Goal: Task Accomplishment & Management: Use online tool/utility

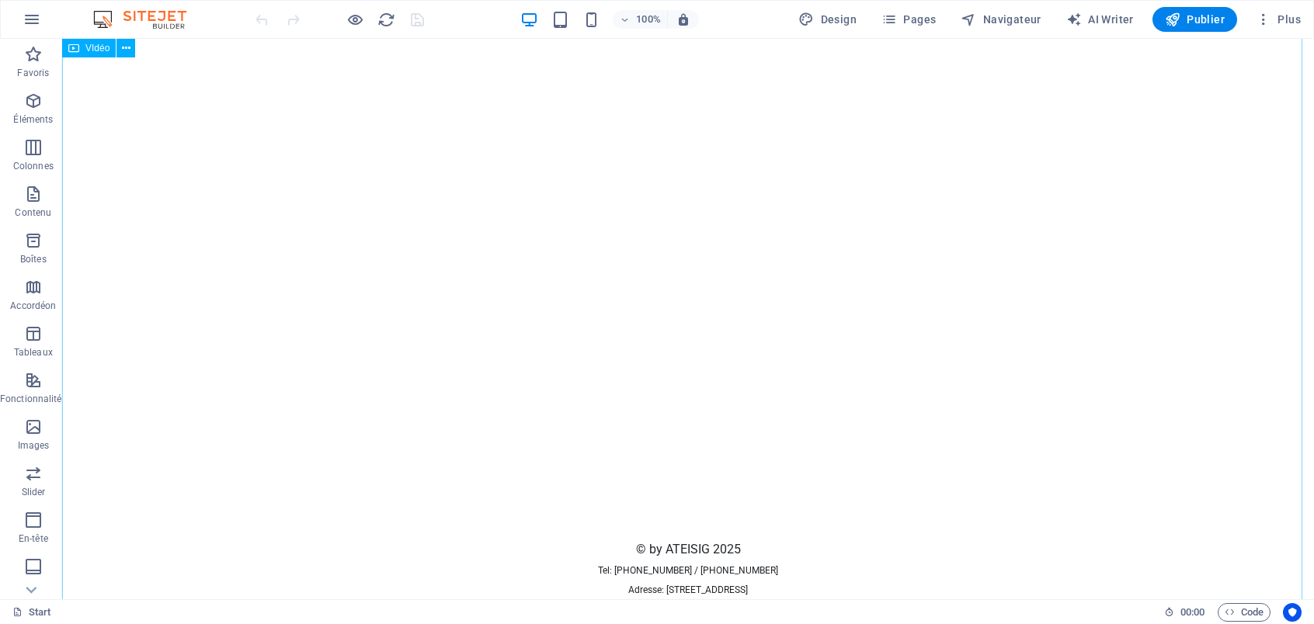
scroll to position [1703, 0]
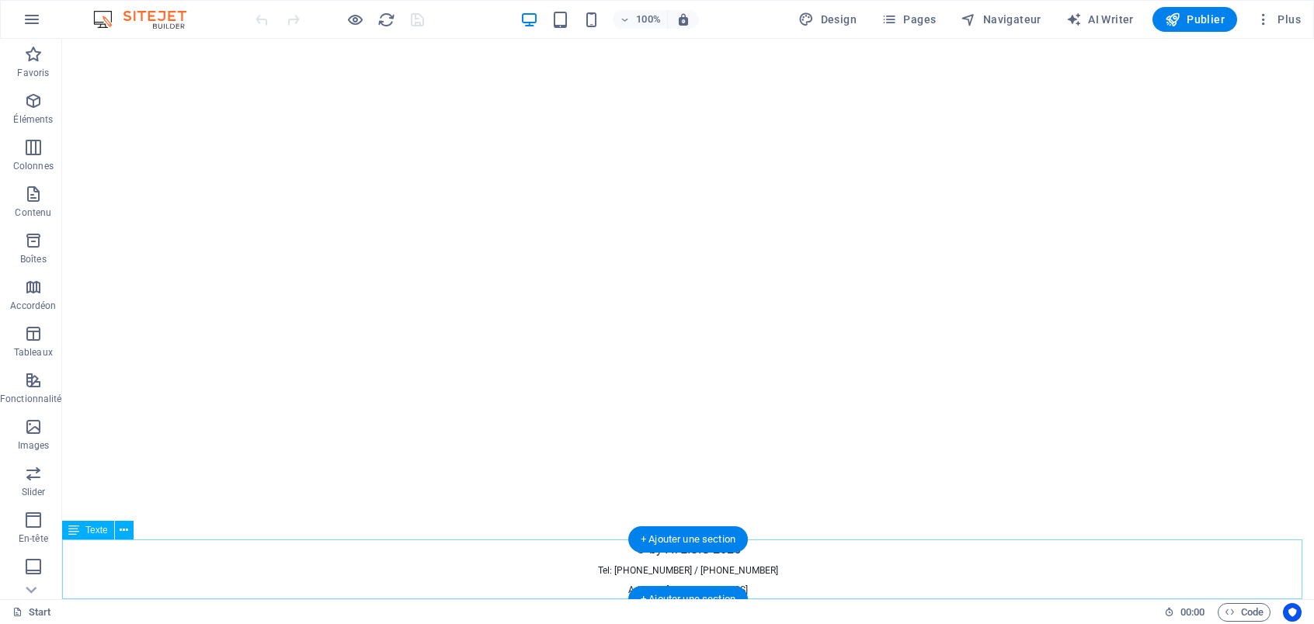
click at [686, 562] on div "© by ATEISIG 2025 Tel: [PHONE_NUMBER] / [PHONE_NUMBER] Adresse: [STREET_ADDRESS]" at bounding box center [687, 570] width 1251 height 60
click at [755, 569] on div "© by ATEISIG 2025 Tel: [PHONE_NUMBER] / [PHONE_NUMBER] Adresse: [STREET_ADDRESS]" at bounding box center [687, 570] width 1251 height 60
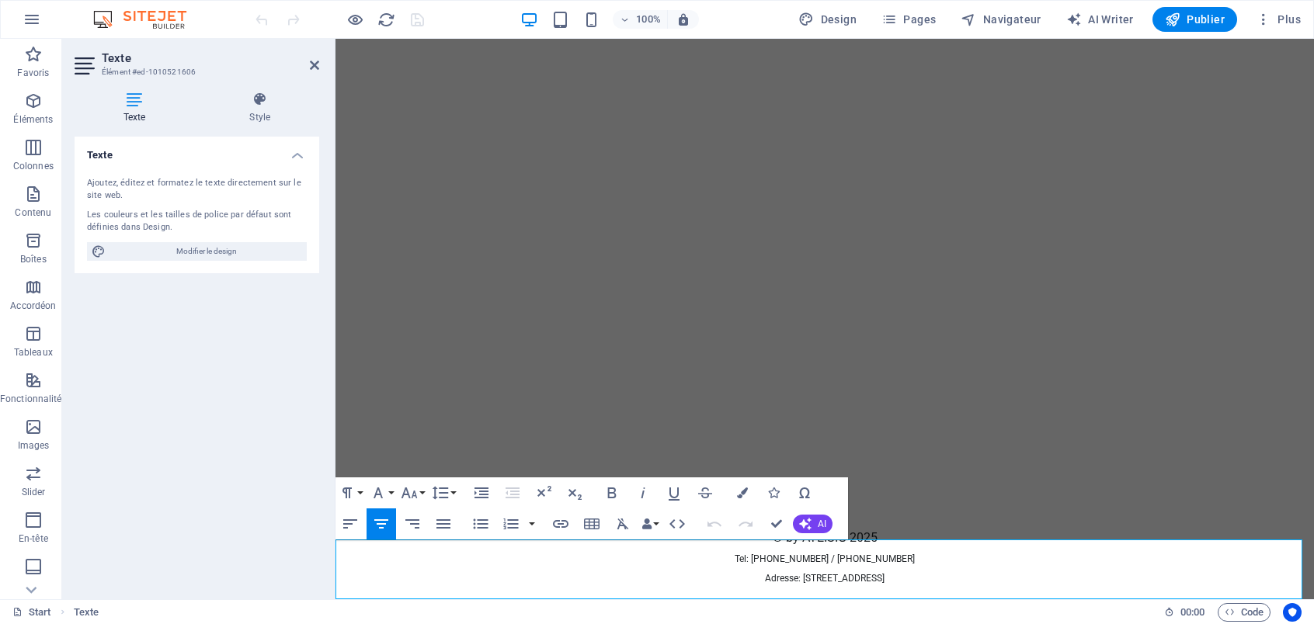
drag, startPoint x: 778, startPoint y: 562, endPoint x: 994, endPoint y: 609, distance: 221.5
click at [994, 588] on html "Skip to main content © by ATEISIG 2025 Tel: [PHONE_NUMBER] / [PHONE_NUMBER] Adr…" at bounding box center [824, 313] width 978 height 549
copy div "© by ATEISIG 2025 Tel: [PHONE_NUMBER] / [PHONE_NUMBER] Adresse: [STREET_ADDRESS]"
click at [804, 252] on figure at bounding box center [824, 283] width 978 height 489
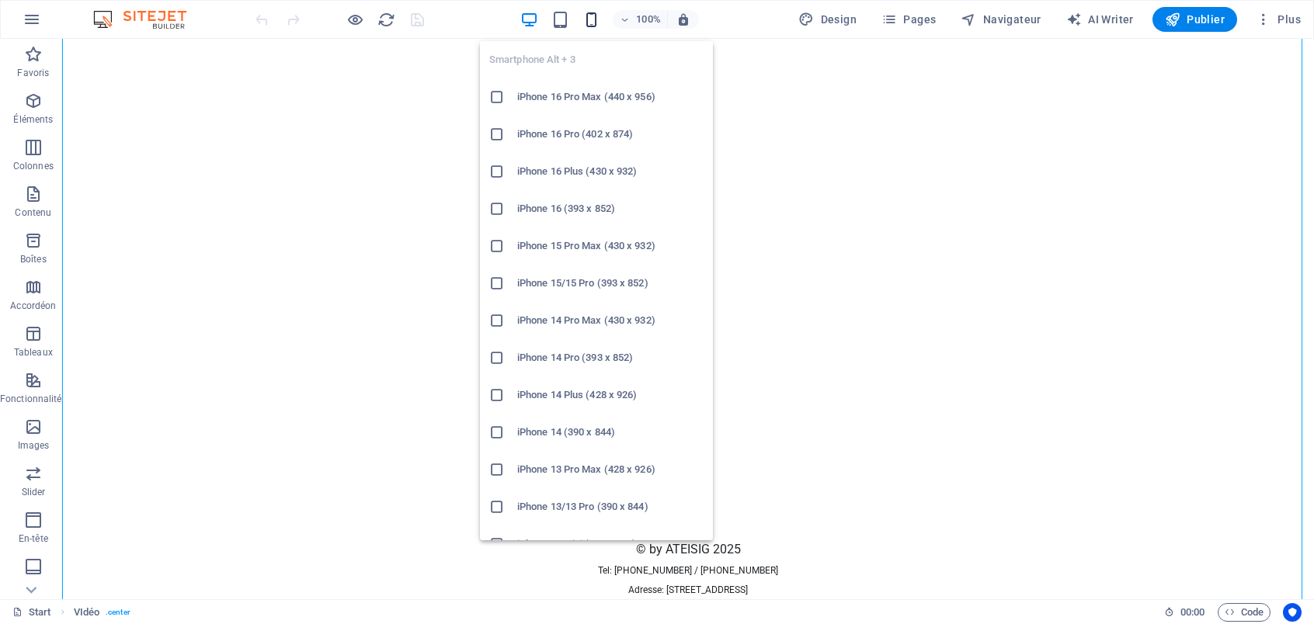
click at [583, 17] on icon "button" at bounding box center [591, 20] width 18 height 18
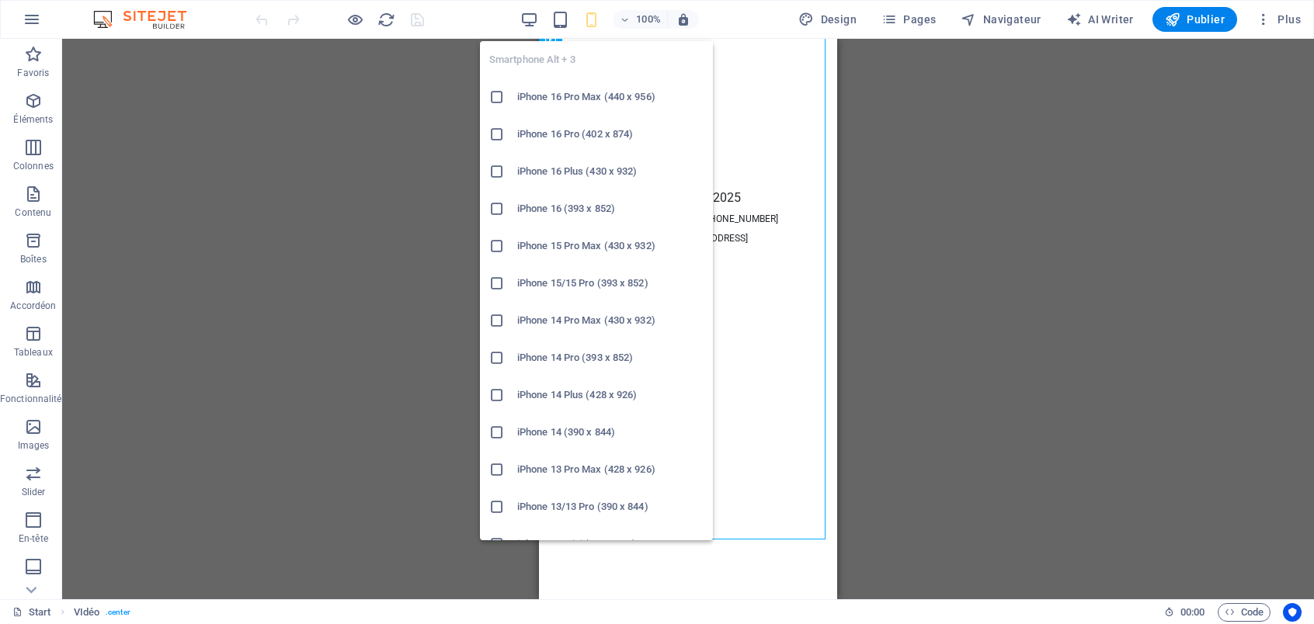
scroll to position [9, 0]
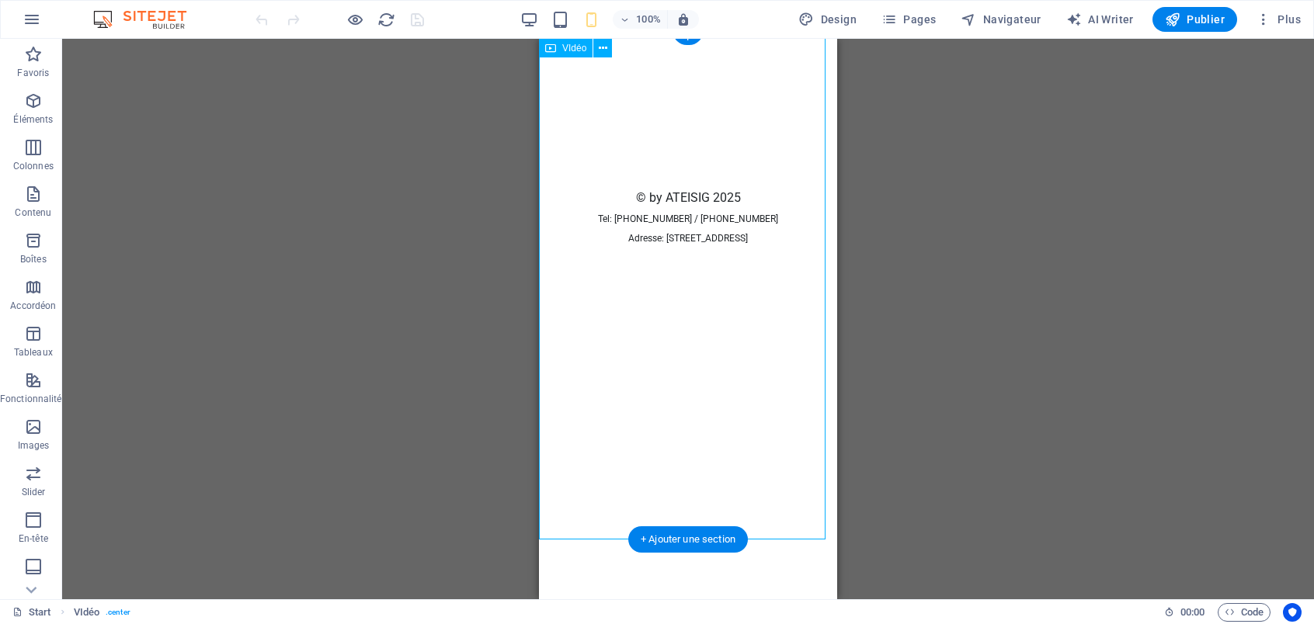
click at [730, 179] on figure at bounding box center [688, 113] width 298 height 149
click at [768, 188] on figure at bounding box center [688, 113] width 298 height 149
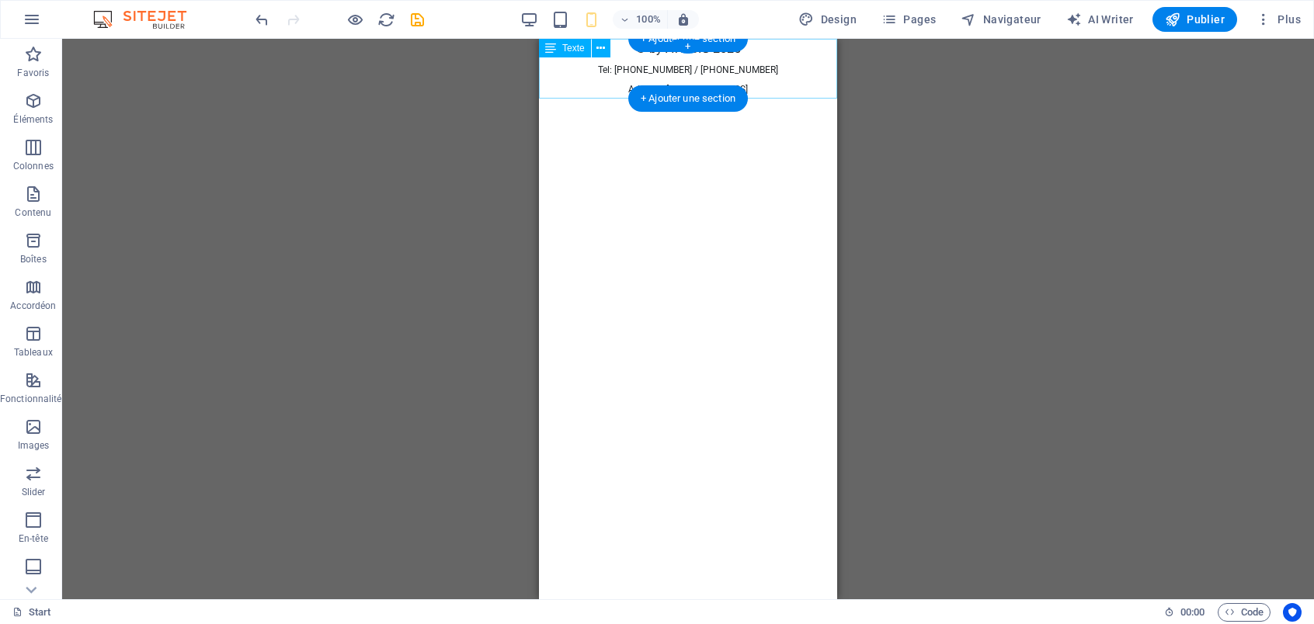
click at [769, 92] on div "© by ATEISIG 2025 Tel: [PHONE_NUMBER] / [PHONE_NUMBER] Adresse: [STREET_ADDRESS]" at bounding box center [688, 69] width 298 height 60
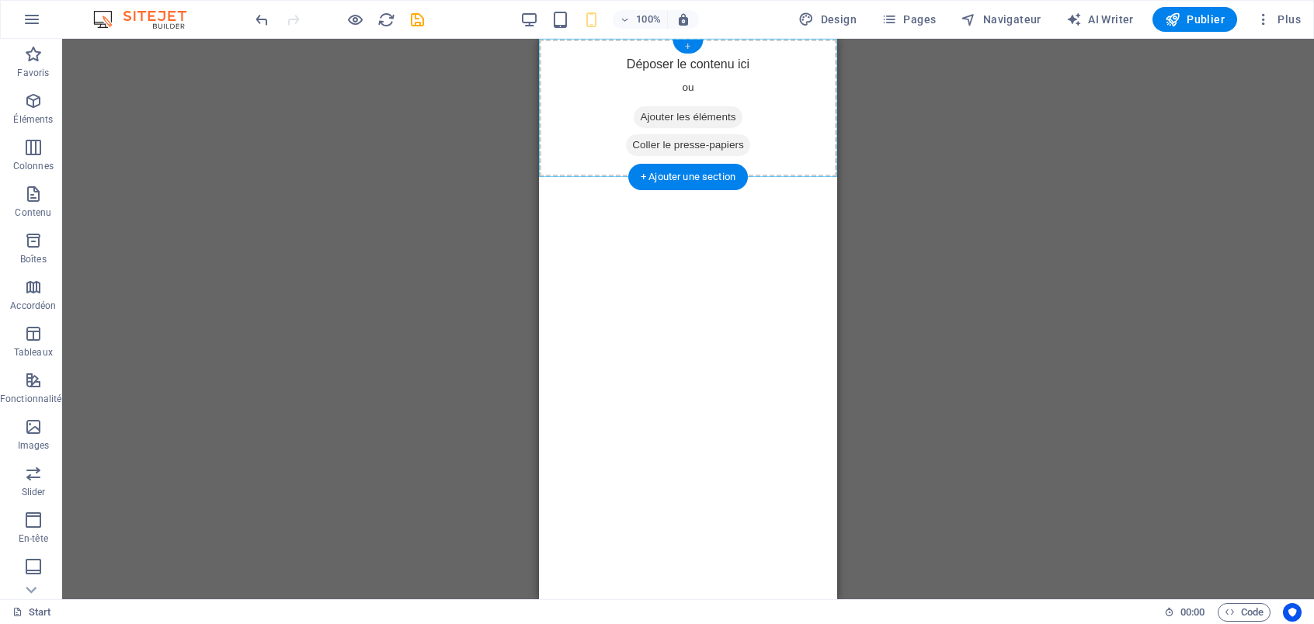
click at [689, 47] on div "+" at bounding box center [687, 47] width 30 height 14
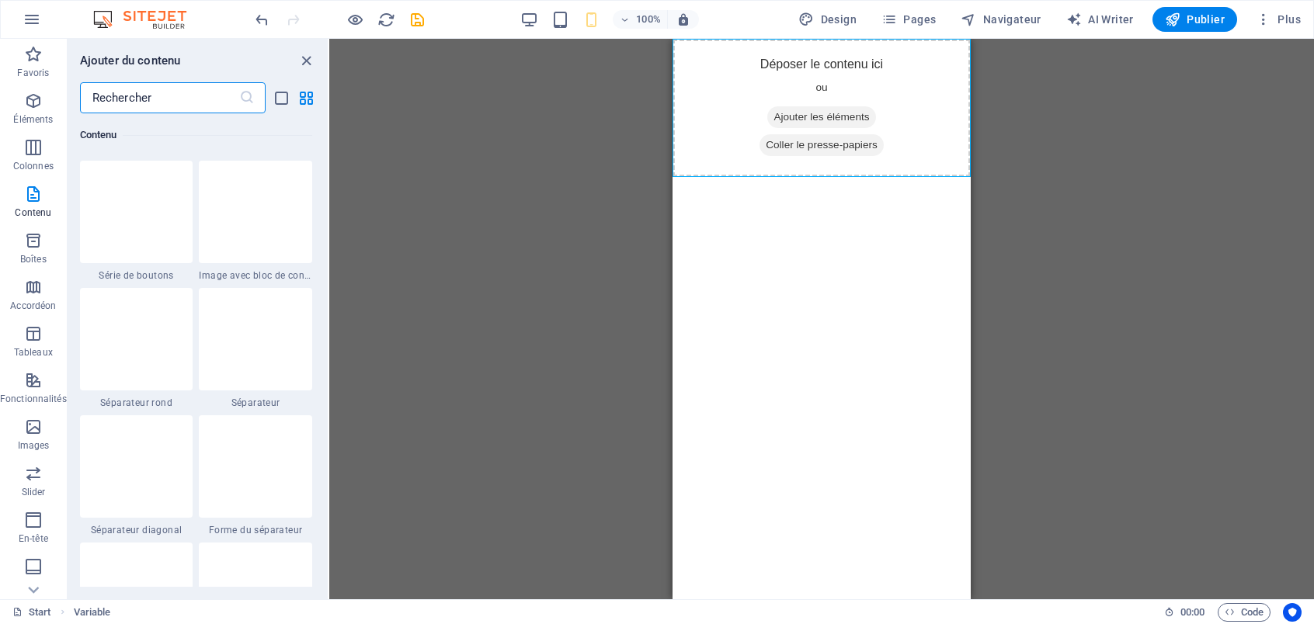
scroll to position [3803, 0]
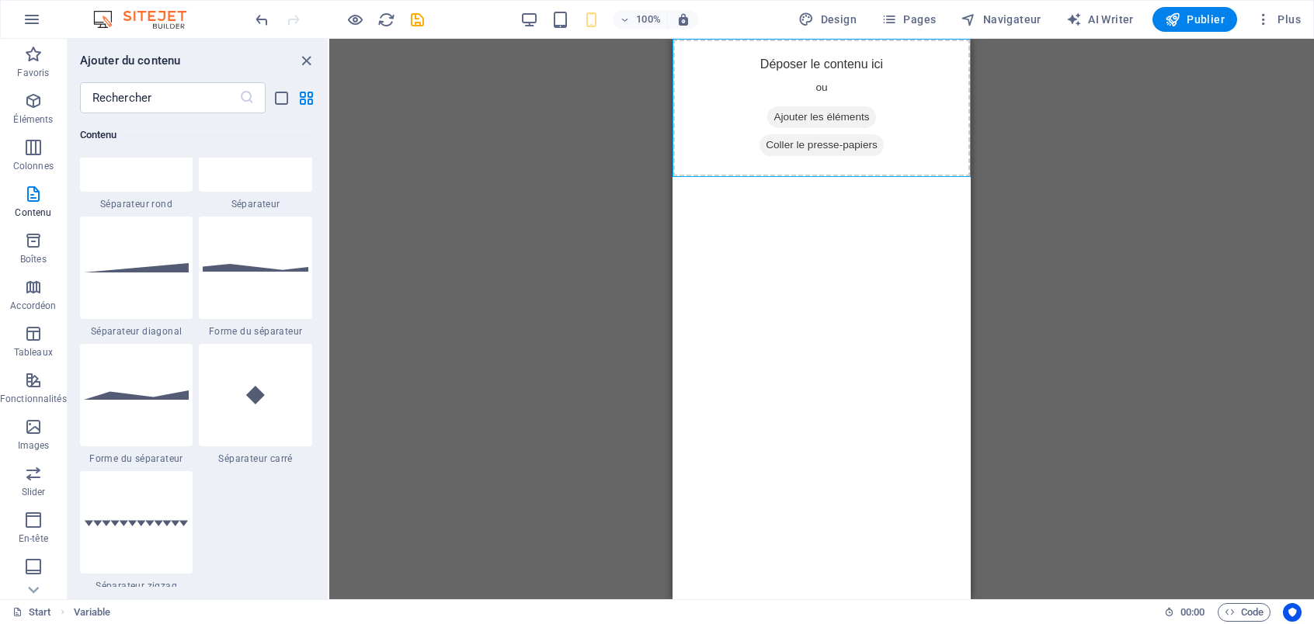
click at [602, 248] on div "VIdéo Texte Variable" at bounding box center [821, 319] width 984 height 561
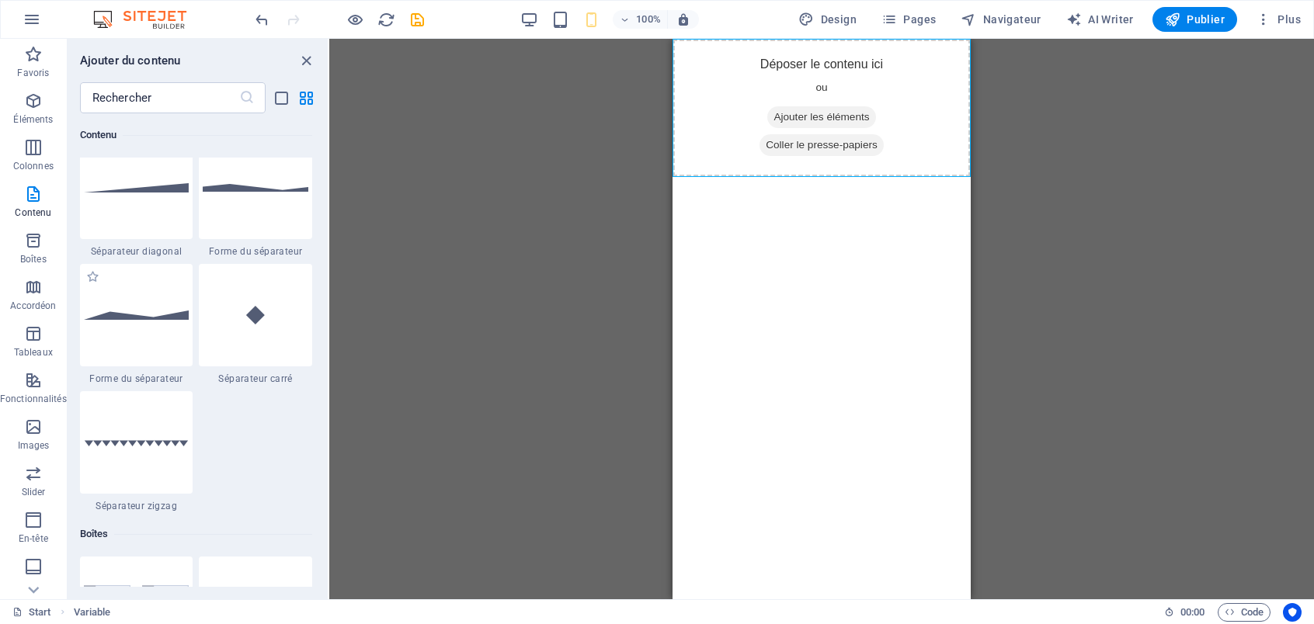
scroll to position [3959, 0]
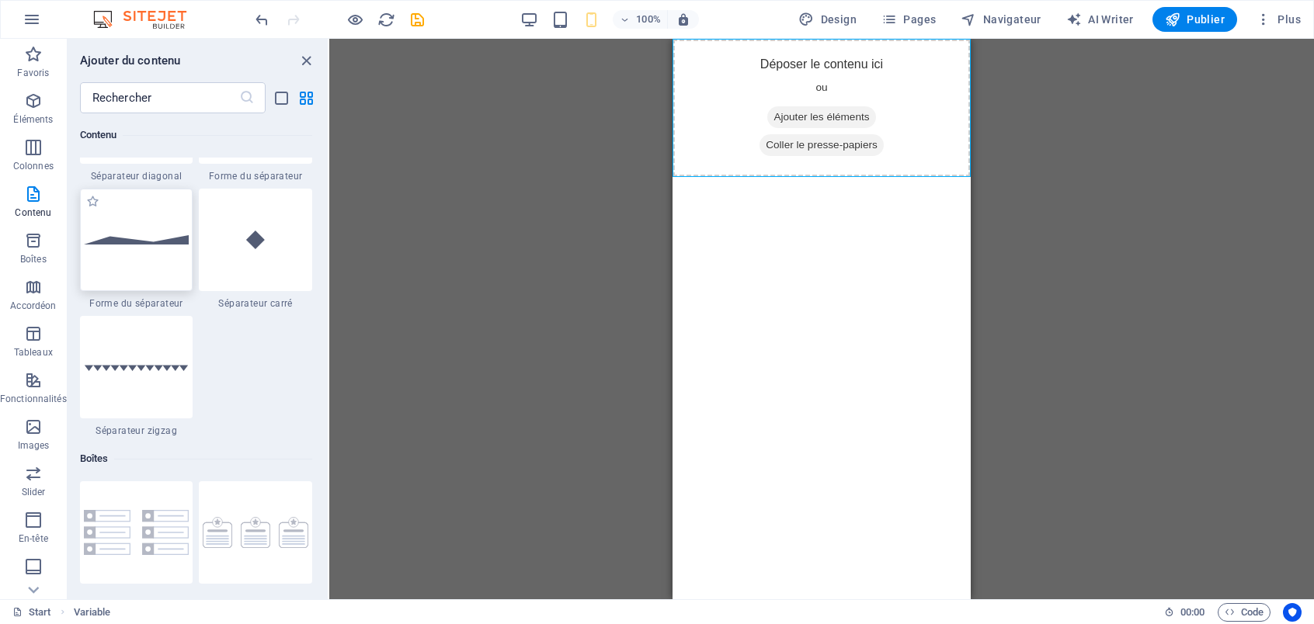
click at [141, 252] on div at bounding box center [136, 240] width 113 height 102
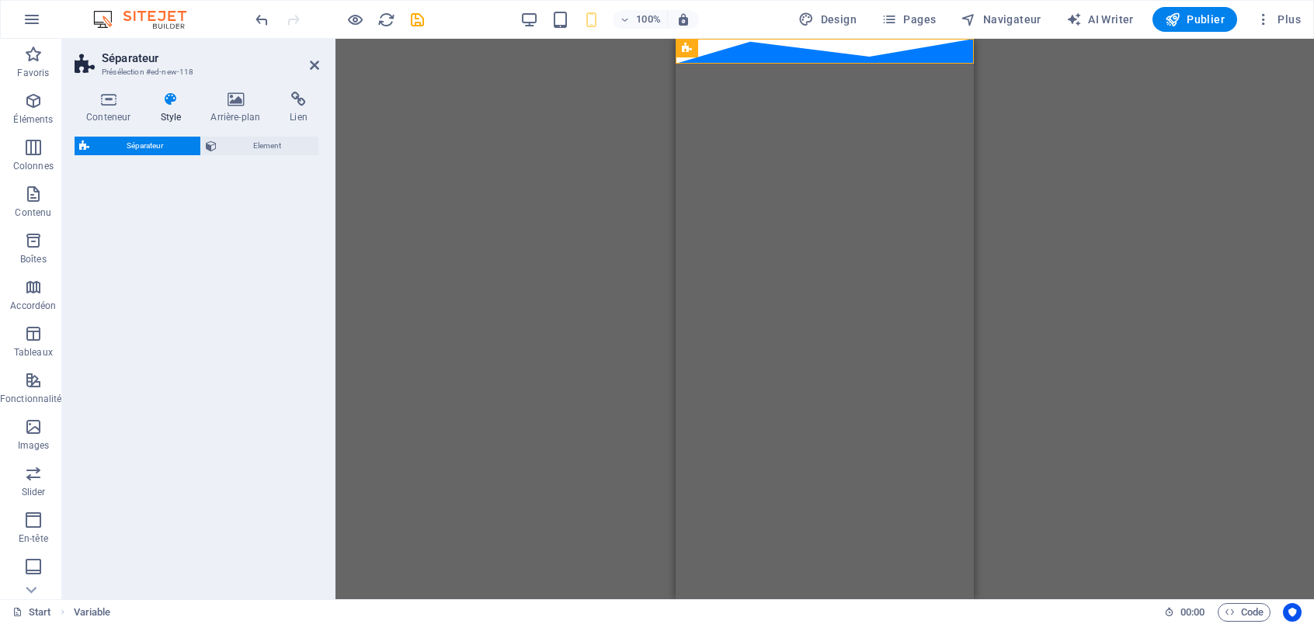
select select "polygon2"
select select "rem"
select select "preset-separator-v3-polygon2"
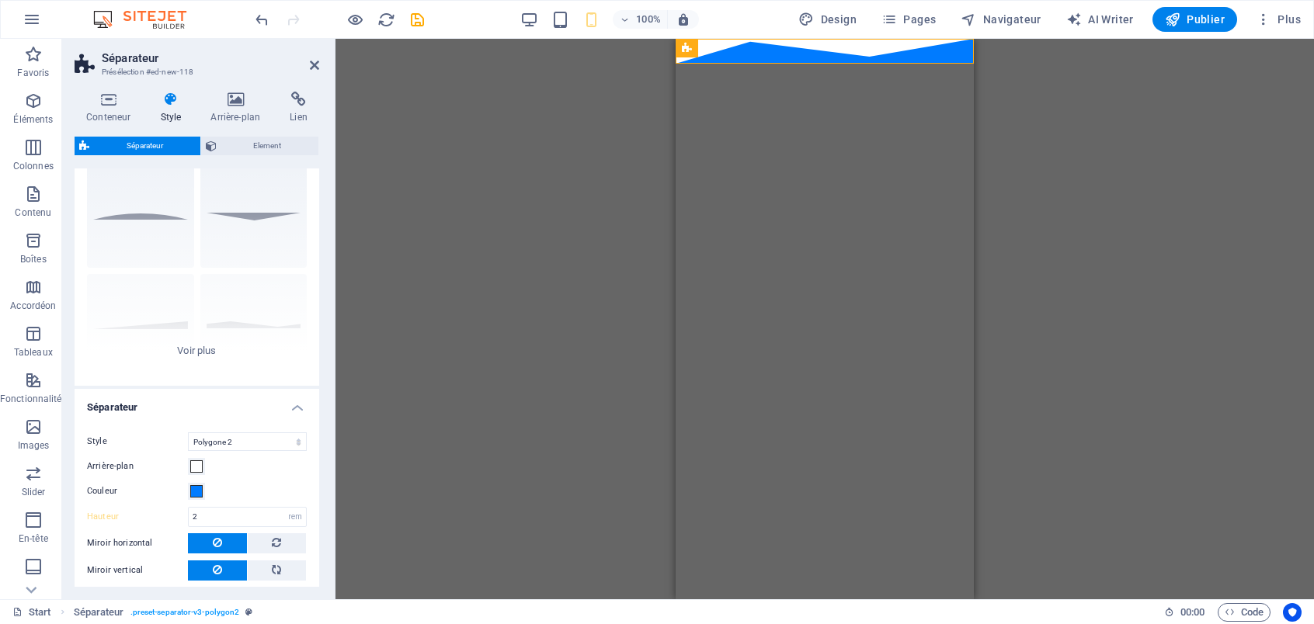
scroll to position [116, 0]
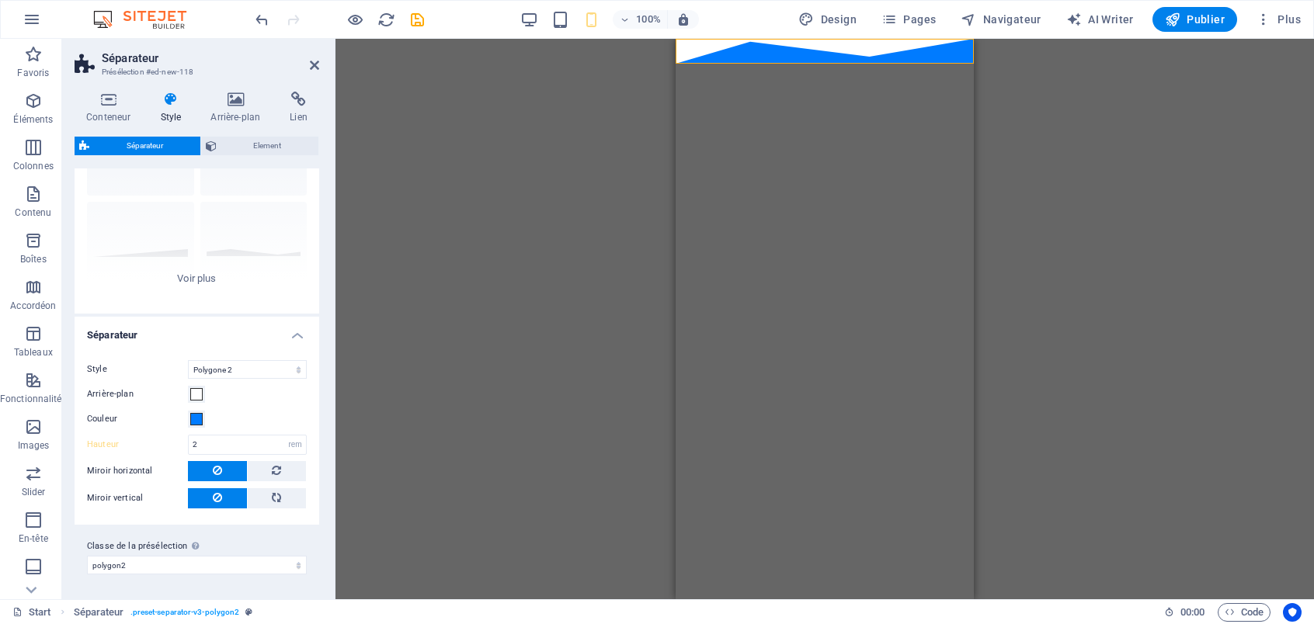
drag, startPoint x: 1459, startPoint y: 95, endPoint x: 759, endPoint y: 106, distance: 699.6
click at [759, 64] on html "Skip to main content" at bounding box center [824, 51] width 298 height 25
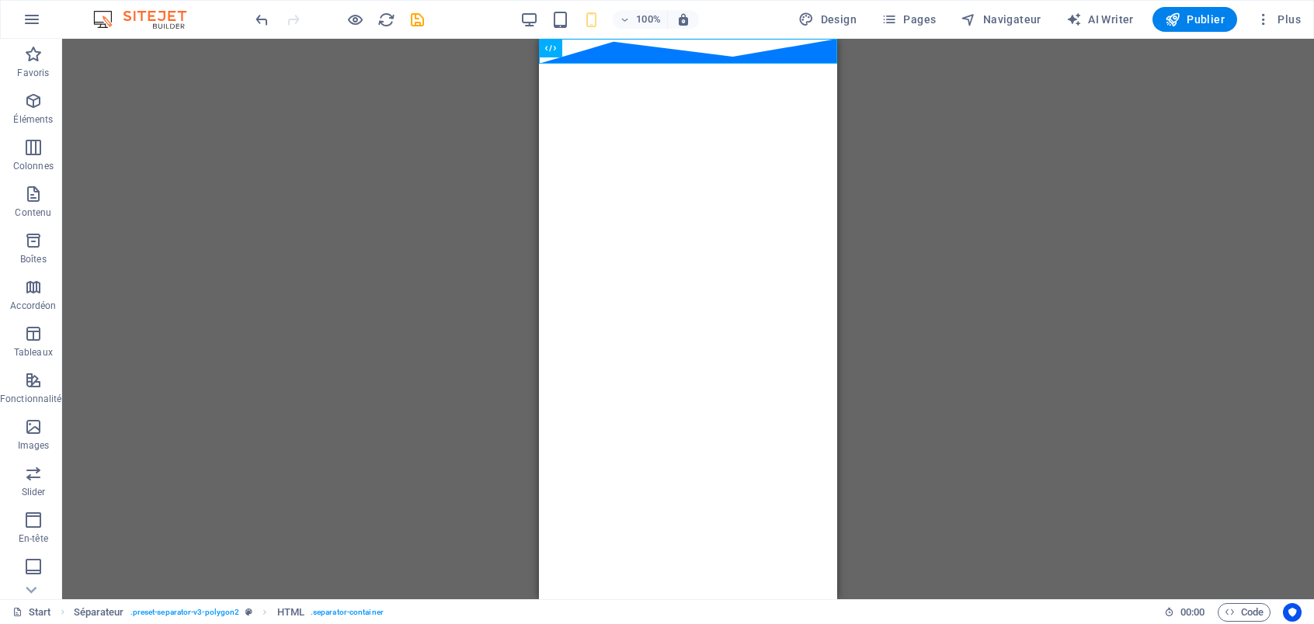
drag, startPoint x: 656, startPoint y: 56, endPoint x: 786, endPoint y: 120, distance: 145.1
click at [790, 64] on html "Skip to main content" at bounding box center [688, 51] width 298 height 25
click at [609, 54] on div at bounding box center [688, 51] width 298 height 25
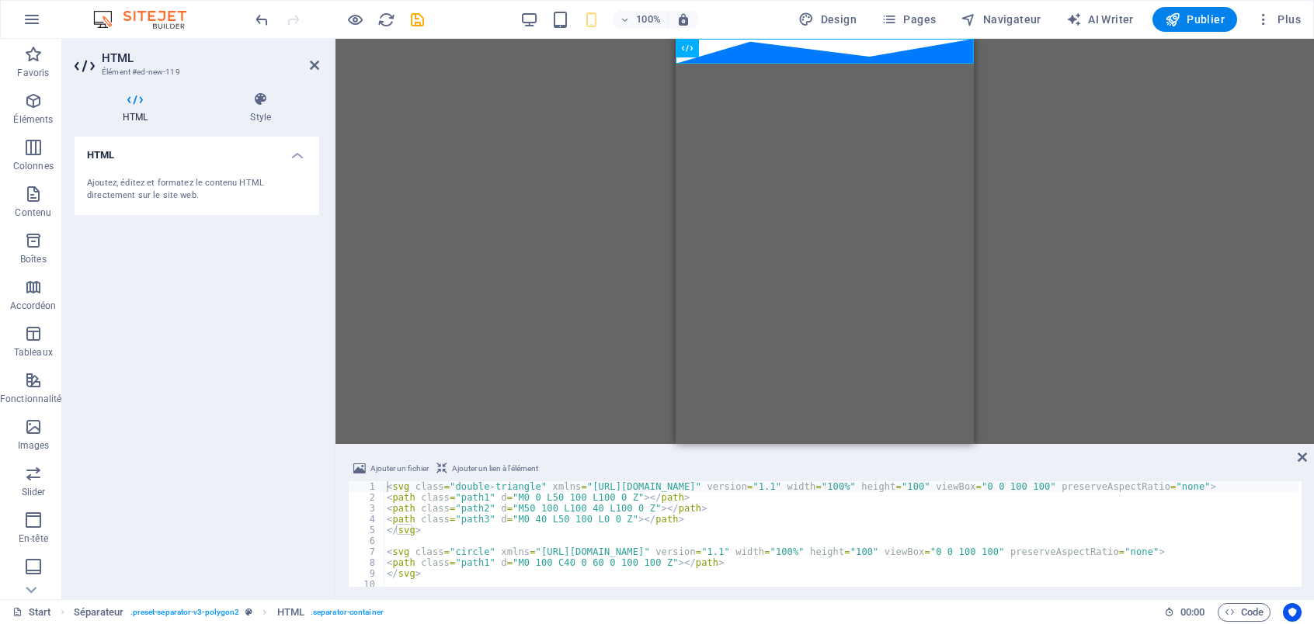
click at [568, 219] on div "VIdéo Texte Variable Séparateur Séparateur HTML" at bounding box center [824, 241] width 978 height 405
click at [526, 222] on div "VIdéo Texte Variable Séparateur Séparateur HTML" at bounding box center [824, 241] width 978 height 405
click at [528, 221] on div "VIdéo Texte Variable Séparateur Séparateur HTML" at bounding box center [824, 241] width 978 height 405
click at [313, 65] on icon at bounding box center [314, 65] width 9 height 12
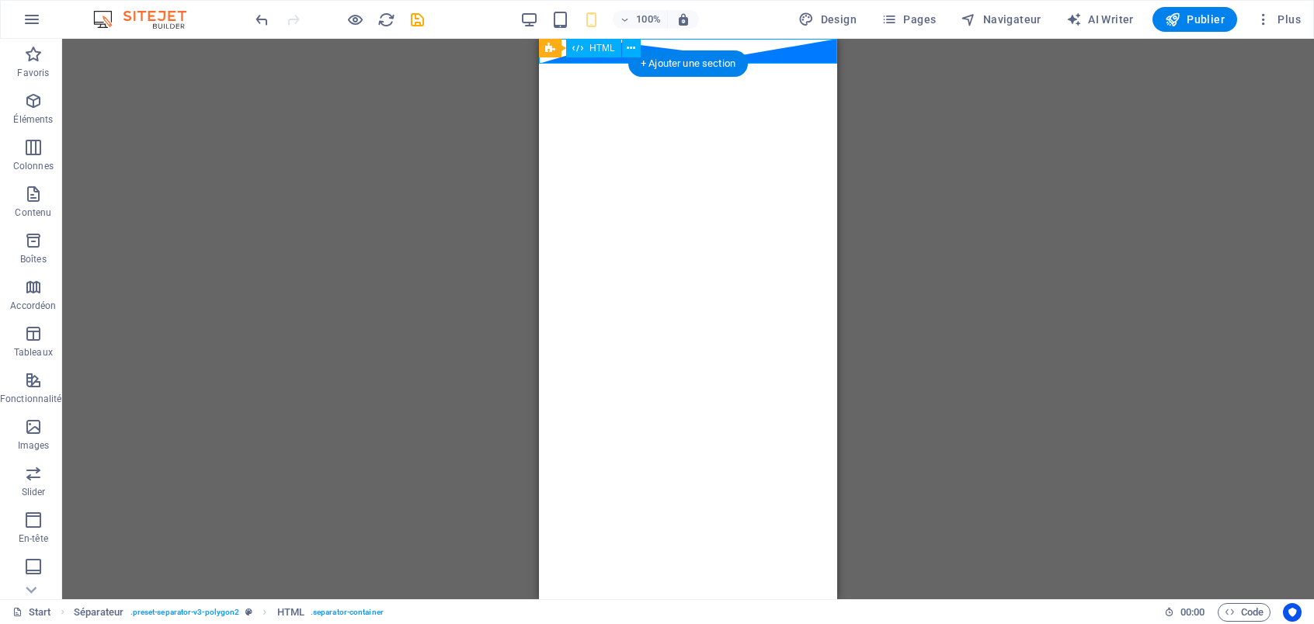
click at [824, 54] on div at bounding box center [688, 51] width 298 height 25
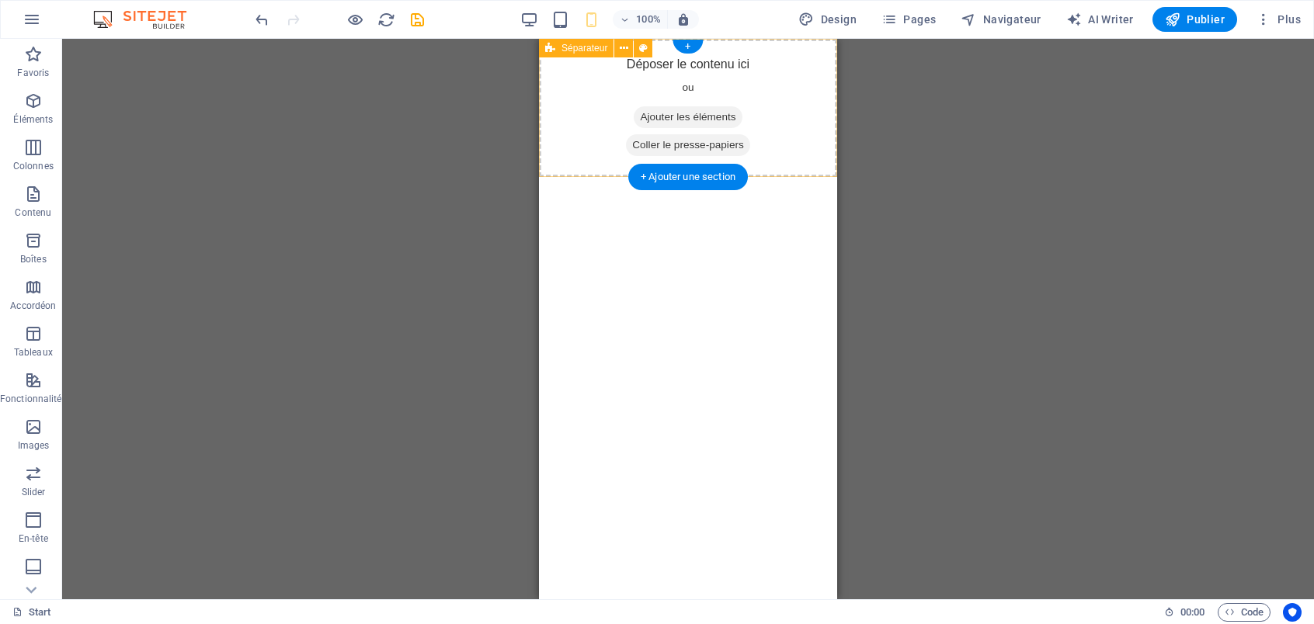
click at [721, 115] on span "Ajouter les éléments" at bounding box center [687, 117] width 108 height 22
click at [692, 45] on div "+" at bounding box center [687, 47] width 30 height 14
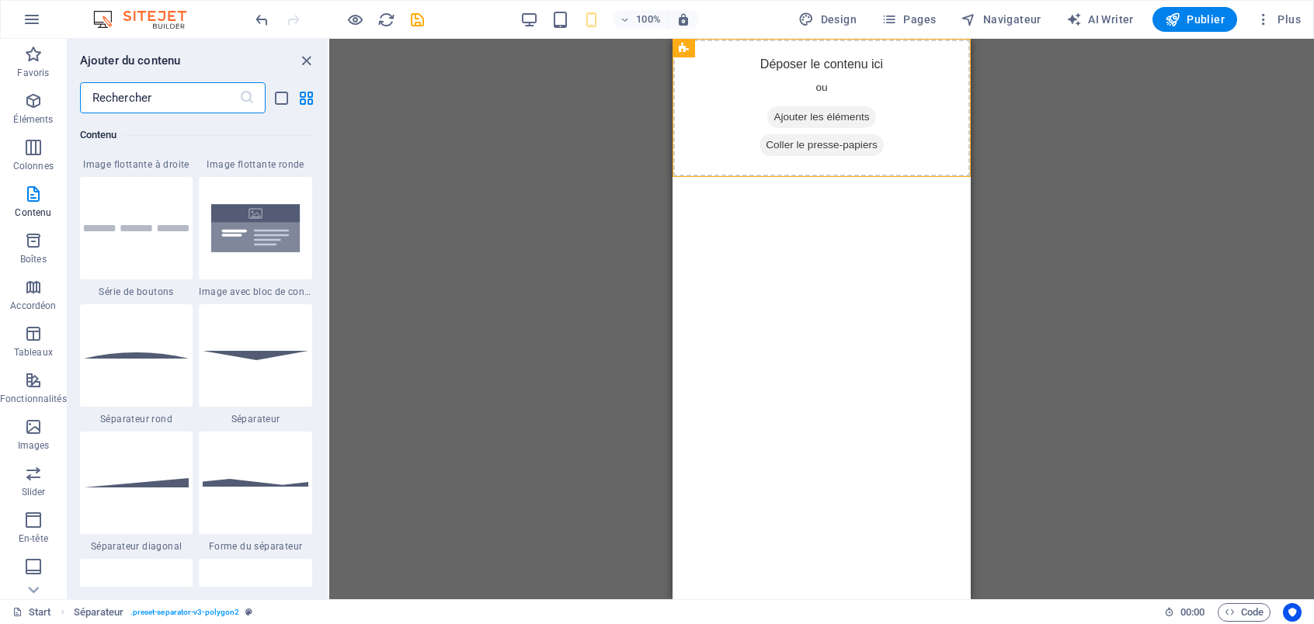
scroll to position [3699, 0]
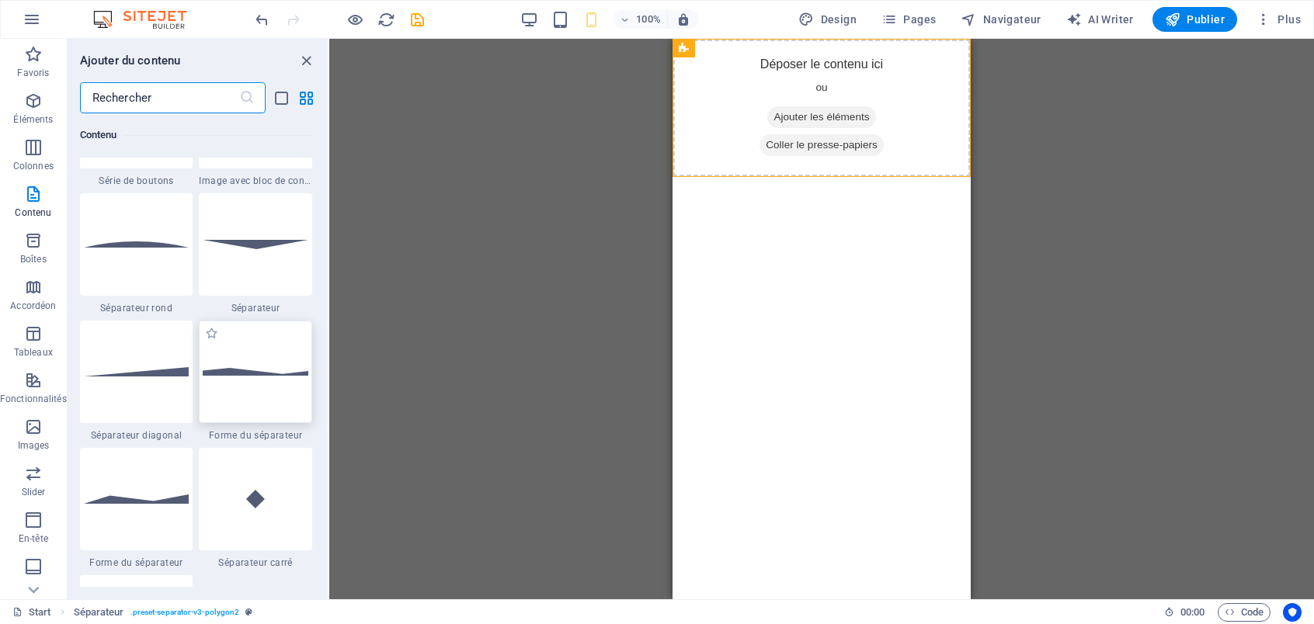
click at [261, 390] on div at bounding box center [255, 372] width 113 height 102
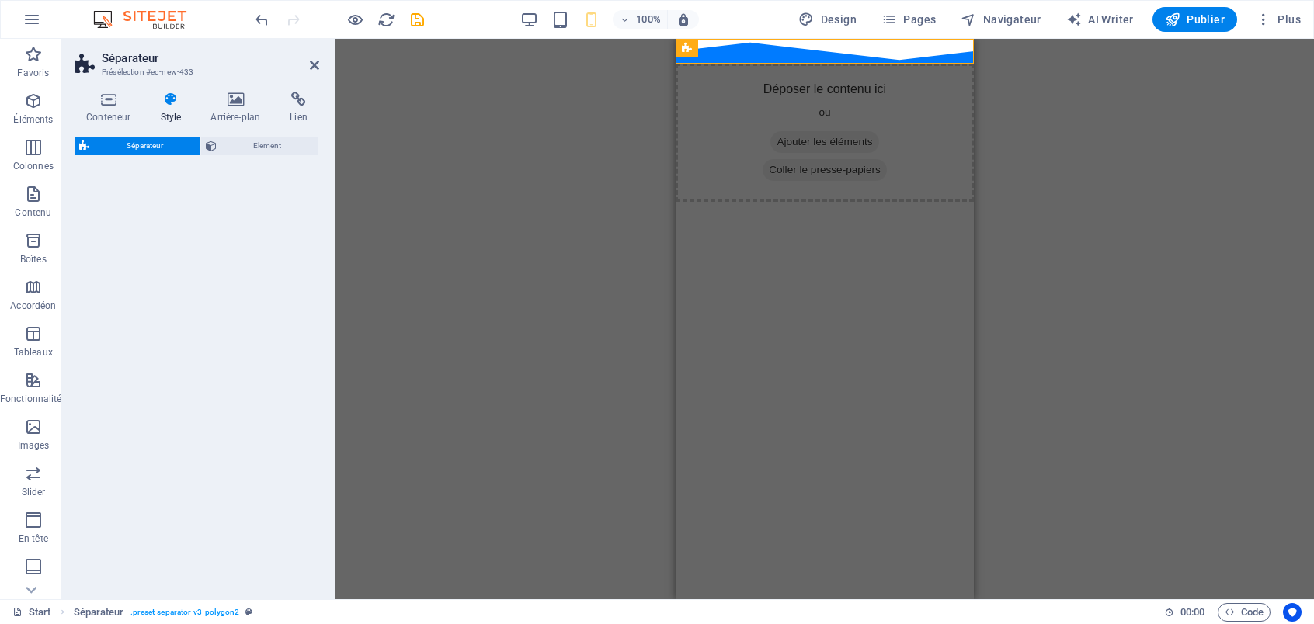
select select "polygon1"
select select "rem"
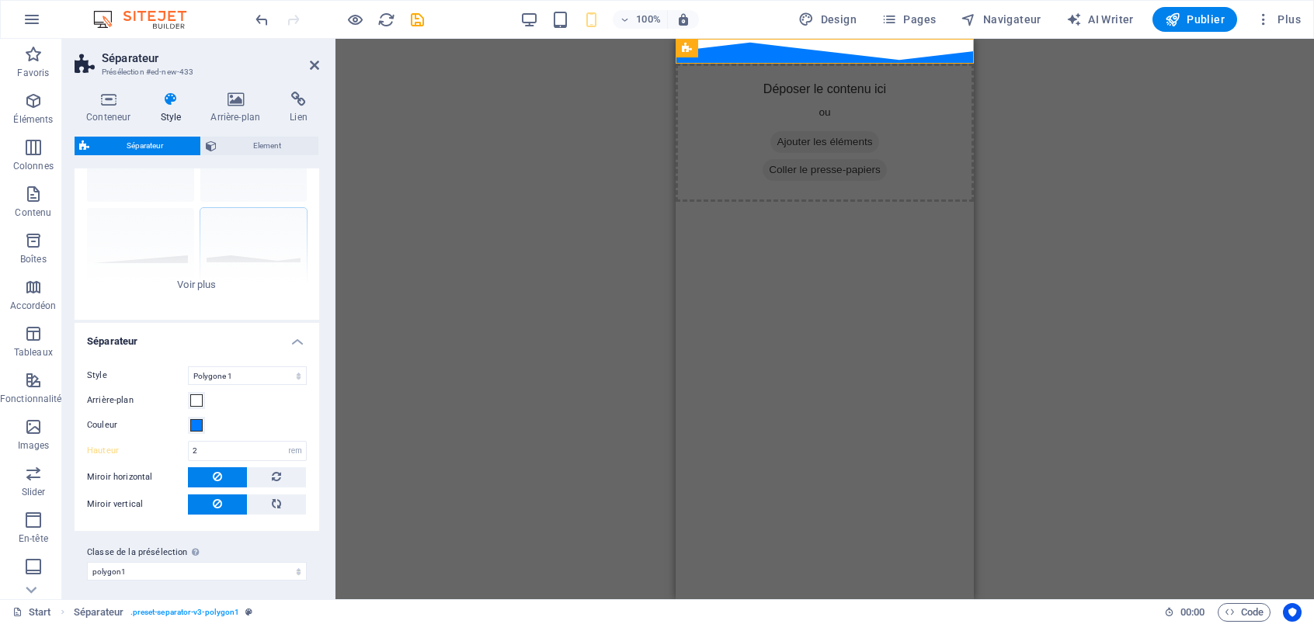
scroll to position [116, 0]
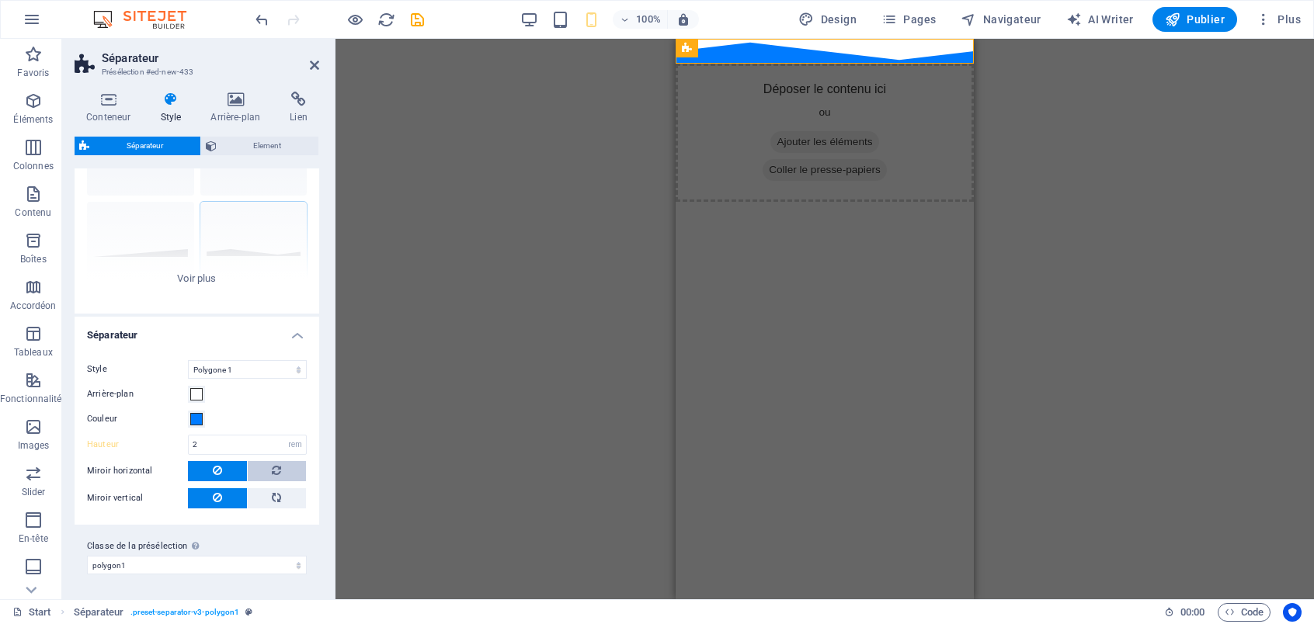
click at [275, 474] on icon at bounding box center [276, 470] width 9 height 19
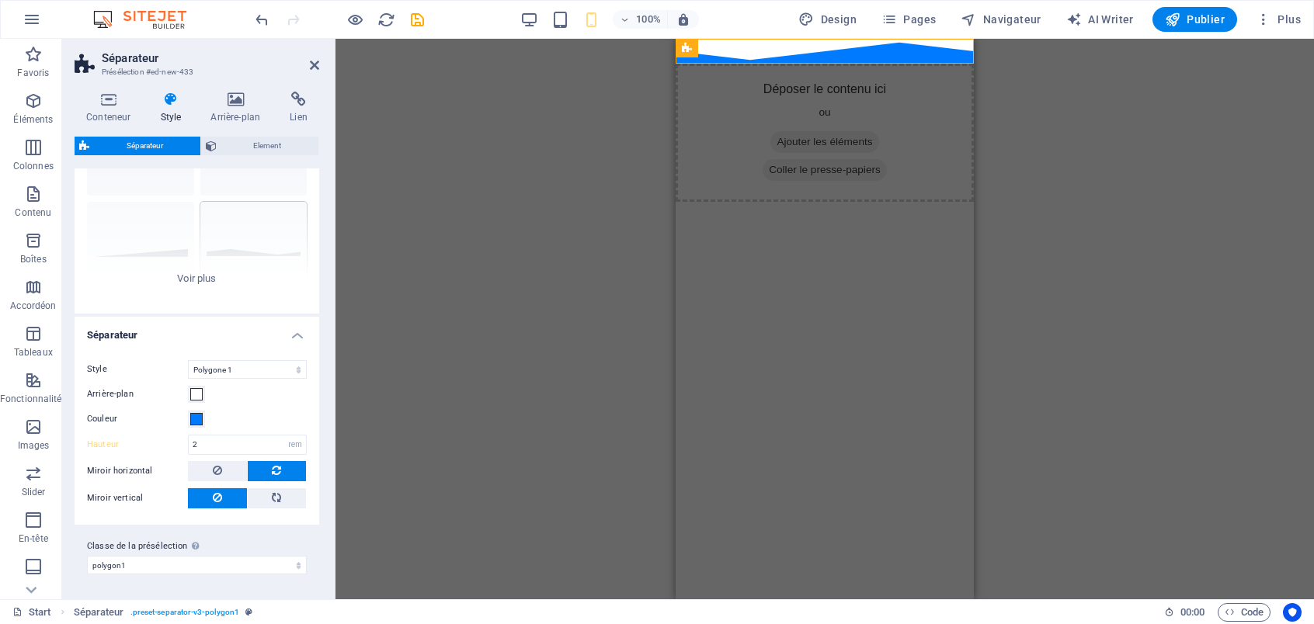
click at [276, 474] on icon at bounding box center [276, 470] width 9 height 19
click at [272, 503] on span at bounding box center [276, 498] width 9 height 20
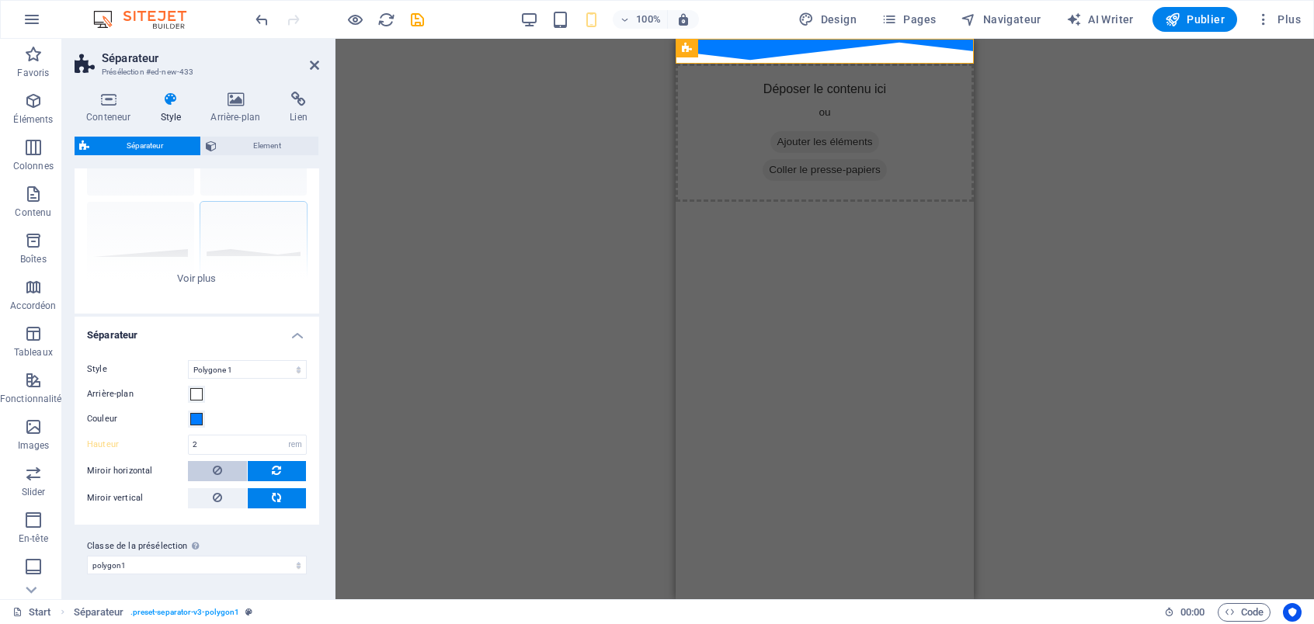
click at [229, 472] on button at bounding box center [217, 471] width 59 height 20
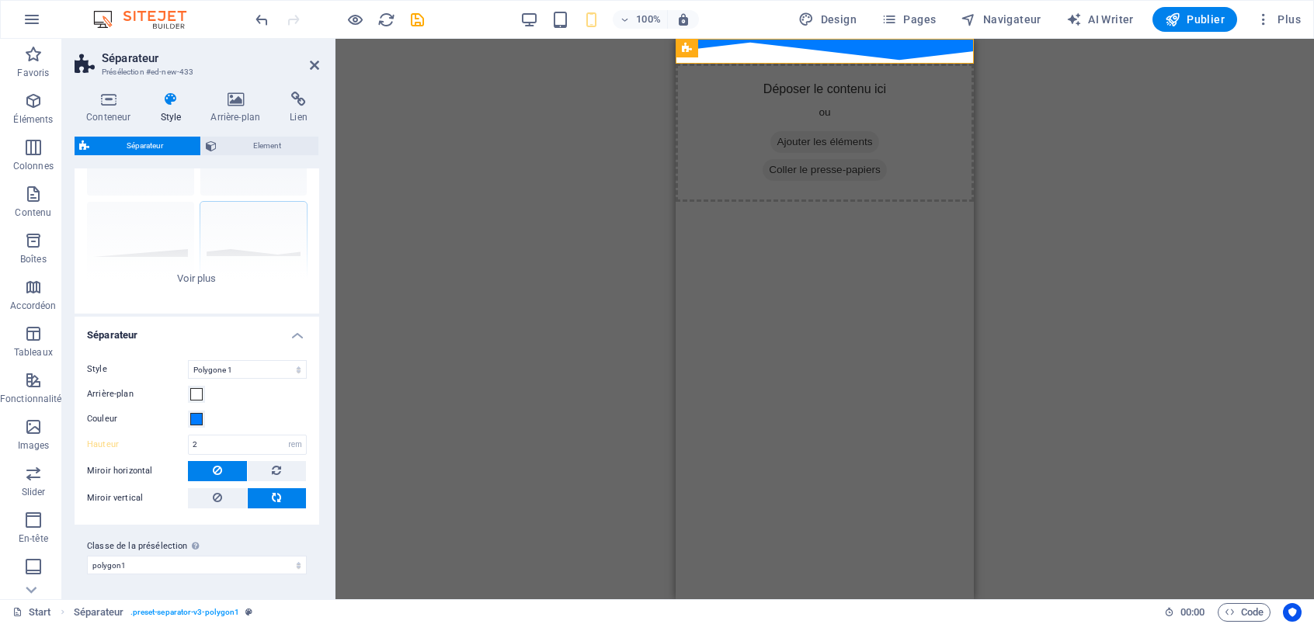
click at [830, 202] on html "Skip to main content Déposer le contenu ici ou Ajouter les éléments [PERSON_NAM…" at bounding box center [824, 120] width 298 height 163
click at [788, 134] on span "Ajouter les éléments" at bounding box center [824, 142] width 108 height 22
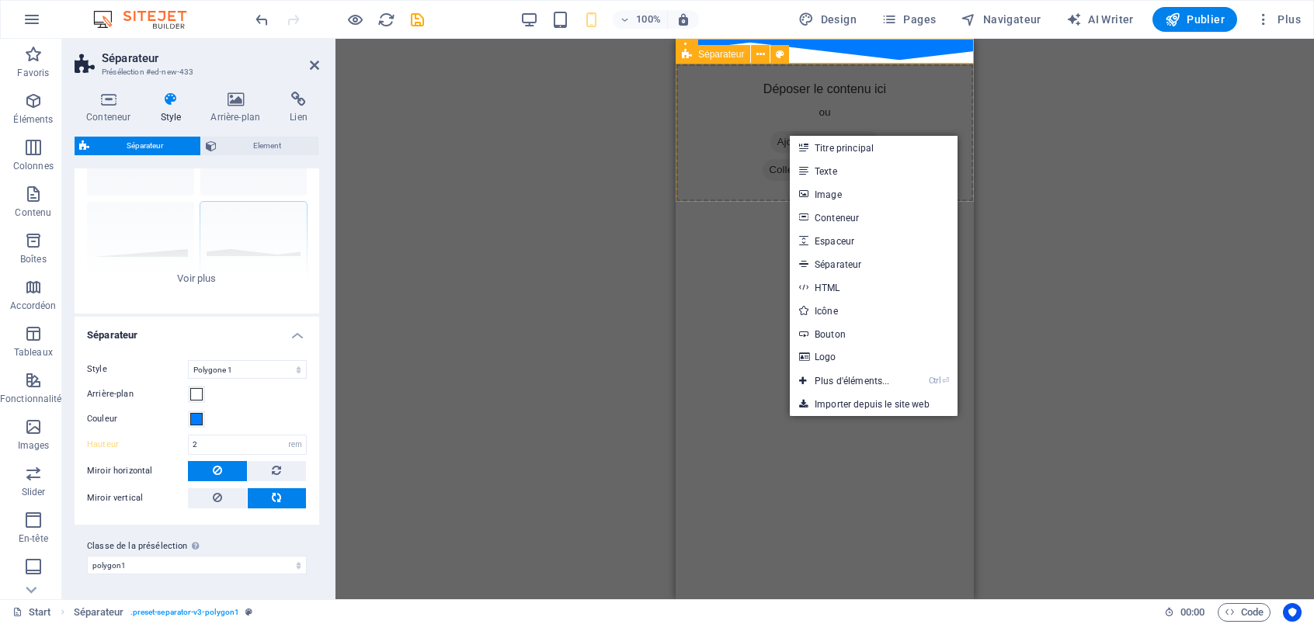
click at [732, 133] on div "Déposer le contenu ici ou Ajouter les éléments Coller le presse-papiers" at bounding box center [824, 133] width 298 height 138
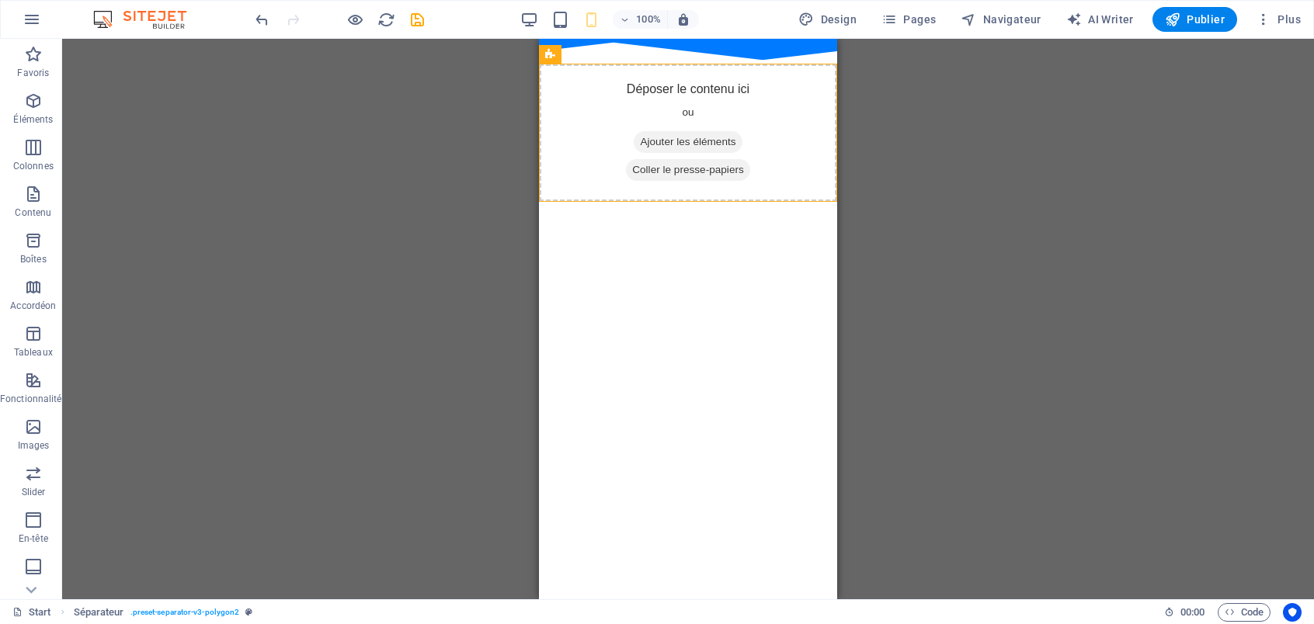
click at [723, 202] on html "Skip to main content Déposer le contenu ici ou Ajouter les éléments [PERSON_NAM…" at bounding box center [688, 120] width 298 height 163
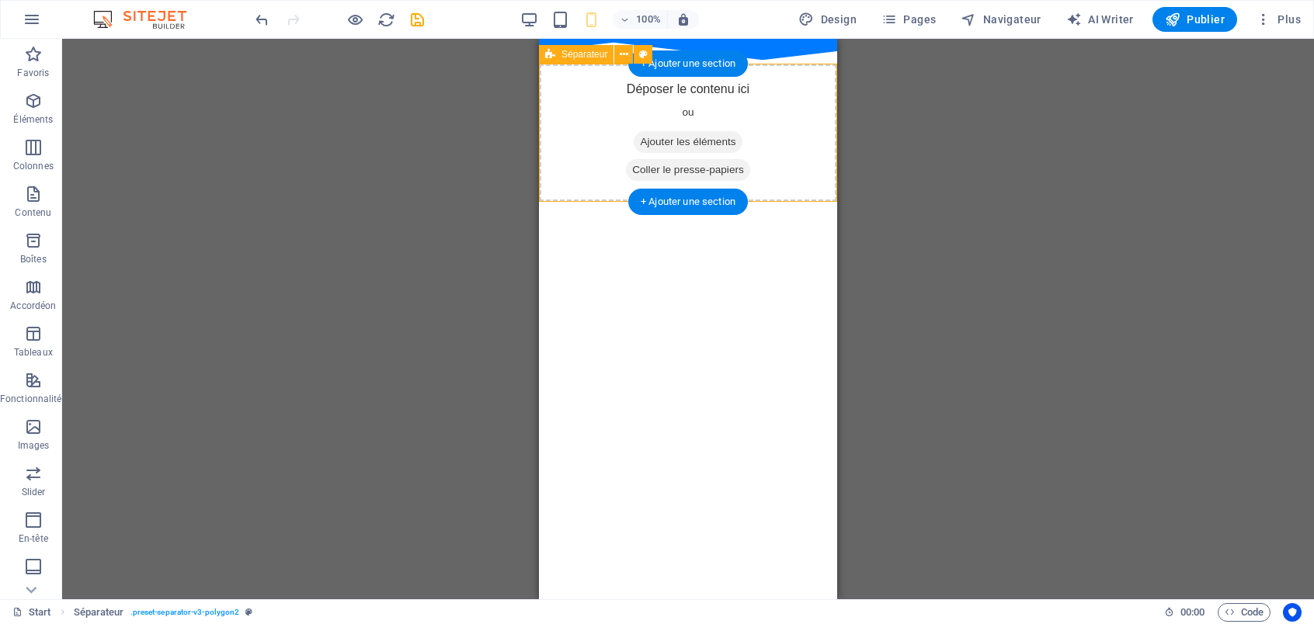
click at [696, 147] on span "Ajouter les éléments" at bounding box center [687, 142] width 108 height 22
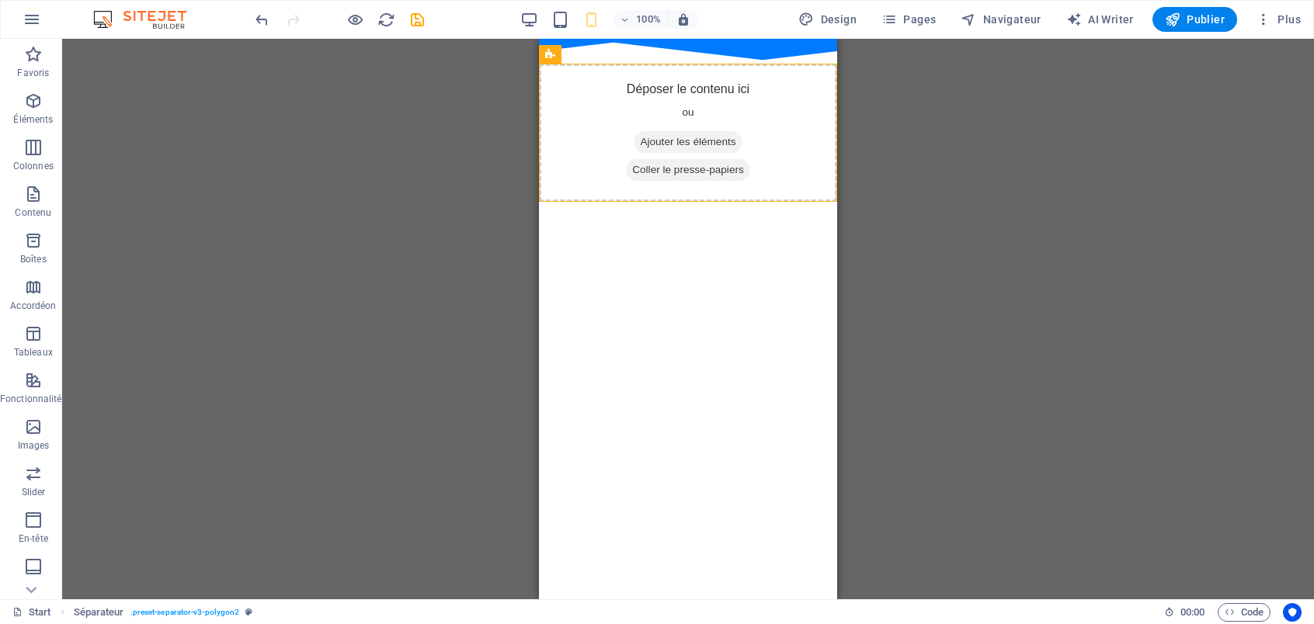
drag, startPoint x: 602, startPoint y: 300, endPoint x: 612, endPoint y: 292, distance: 12.1
click at [602, 202] on html "Skip to main content Déposer le contenu ici ou Ajouter les éléments [PERSON_NAM…" at bounding box center [688, 120] width 298 height 163
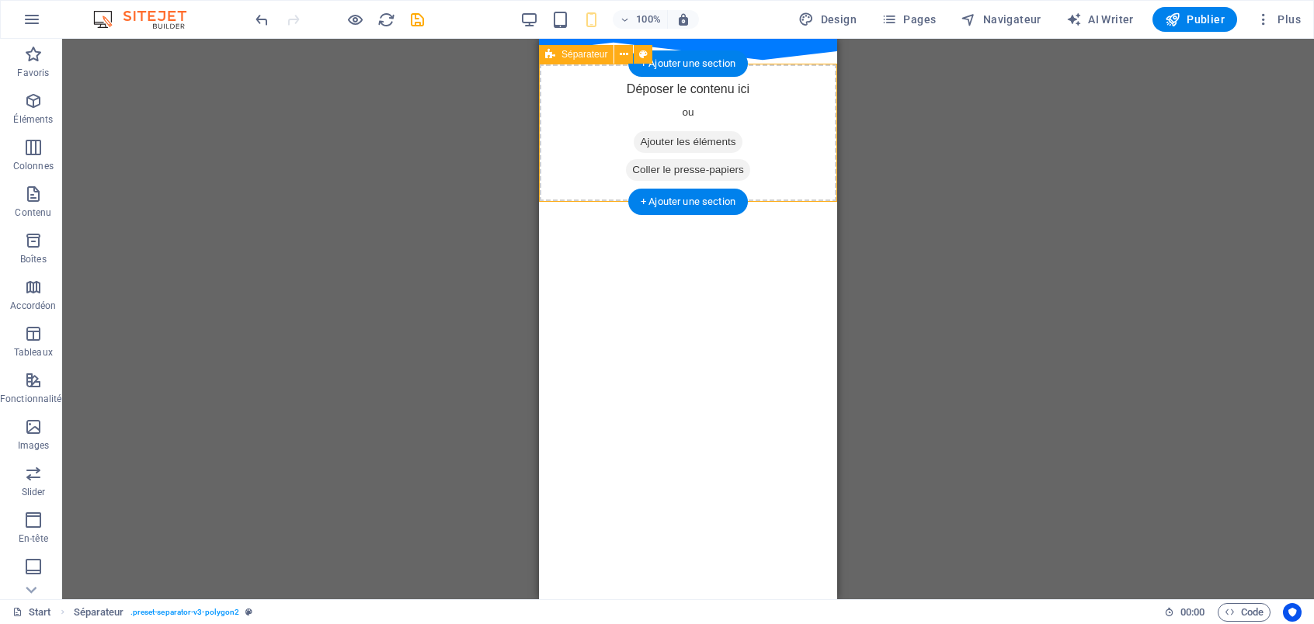
click at [678, 144] on span "Ajouter les éléments" at bounding box center [687, 142] width 108 height 22
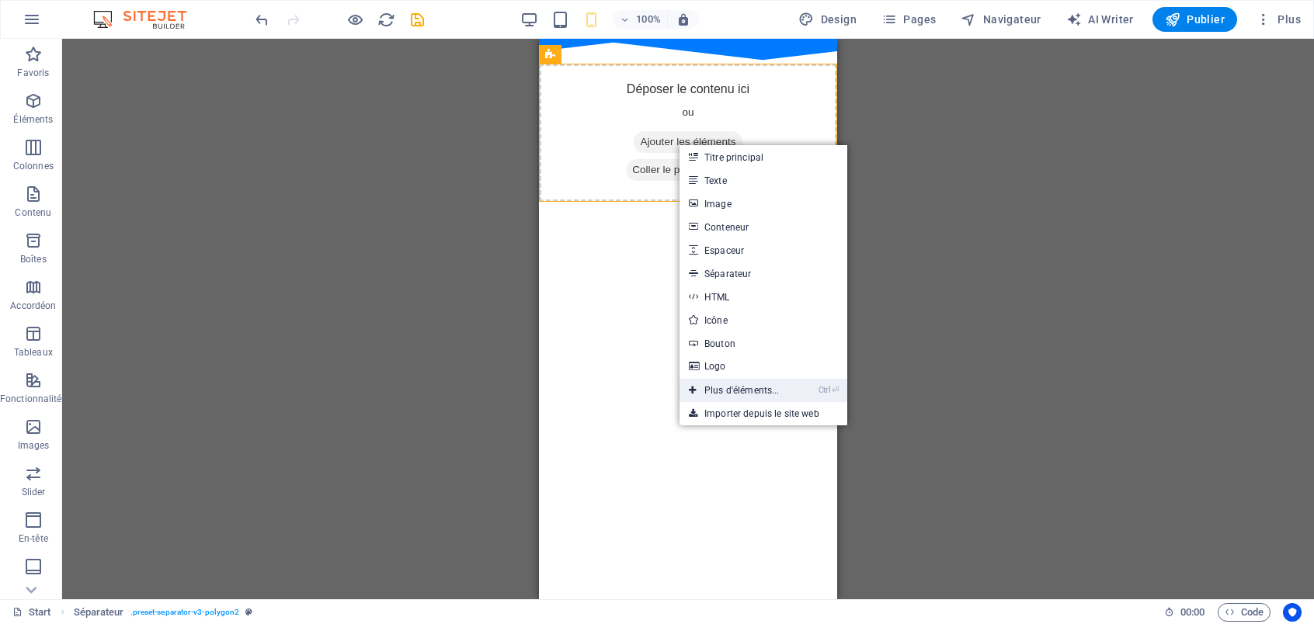
click at [747, 391] on link "Ctrl ⏎ Plus d'éléments..." at bounding box center [733, 390] width 109 height 23
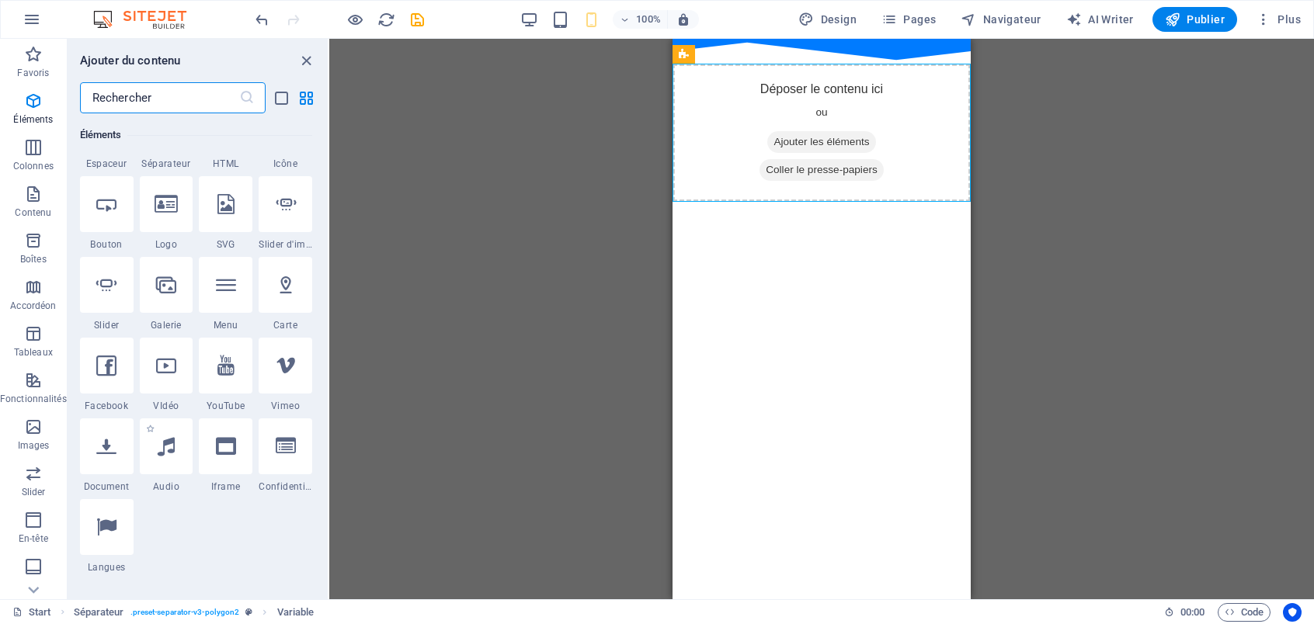
scroll to position [321, 0]
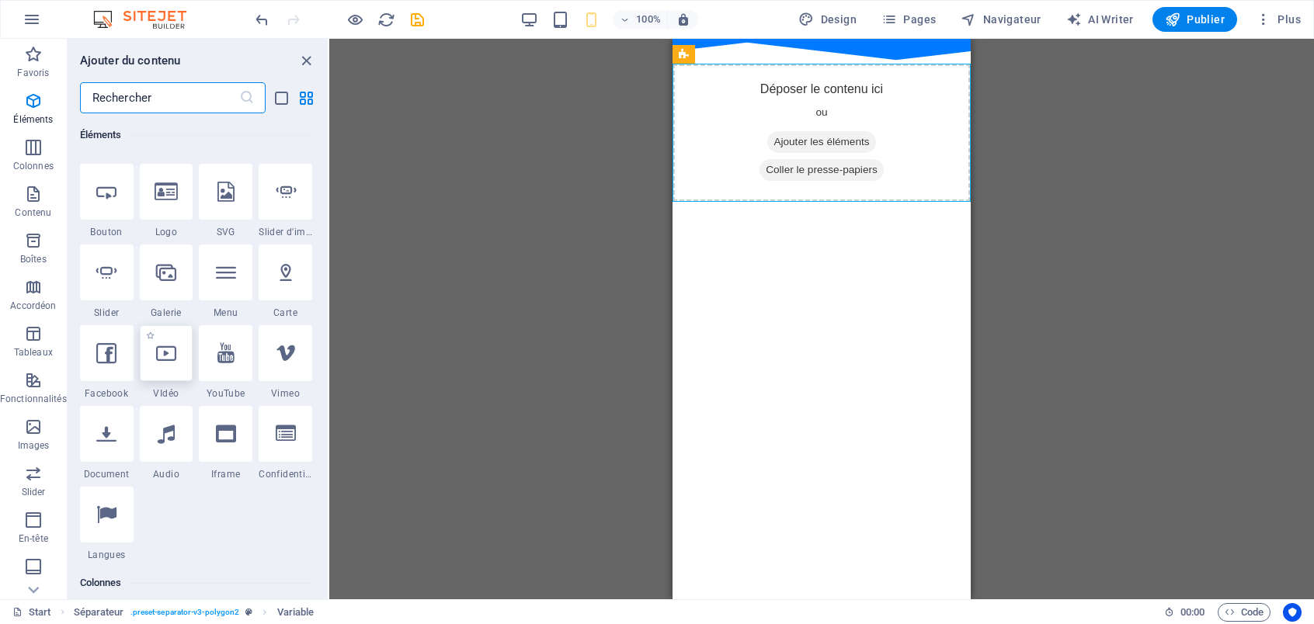
click at [167, 372] on div at bounding box center [167, 353] width 54 height 56
select select "%"
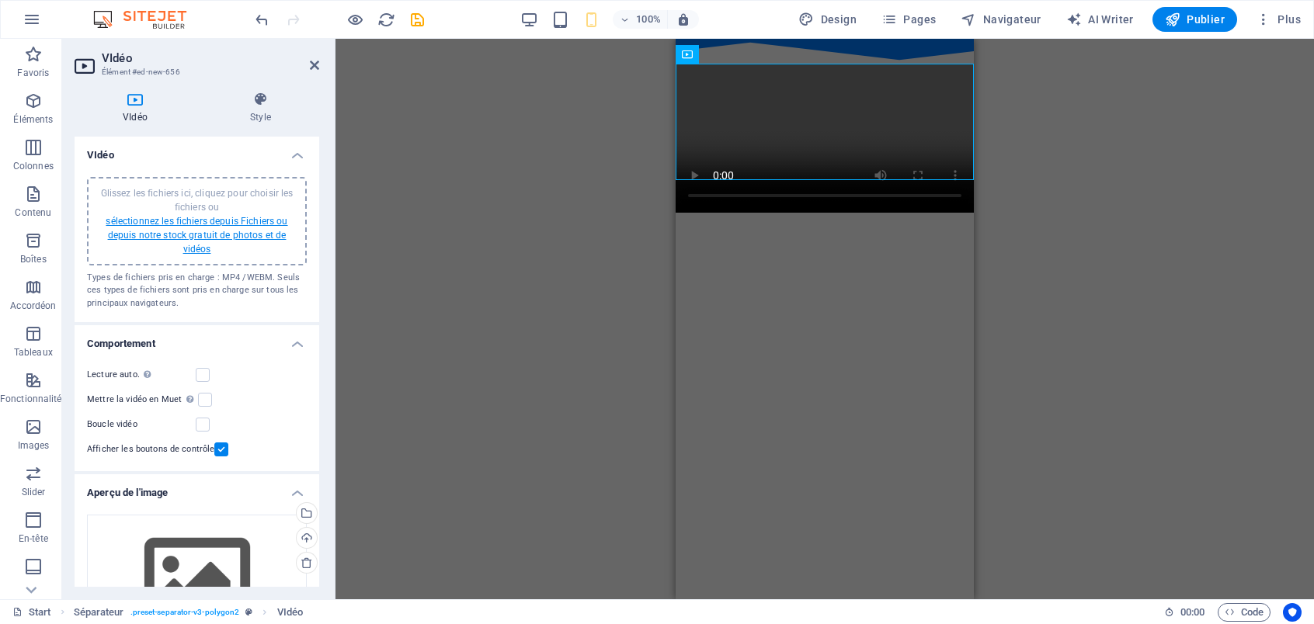
click at [245, 234] on link "sélectionnez les fichiers depuis Fichiers ou depuis notre stock gratuit de phot…" at bounding box center [197, 235] width 182 height 39
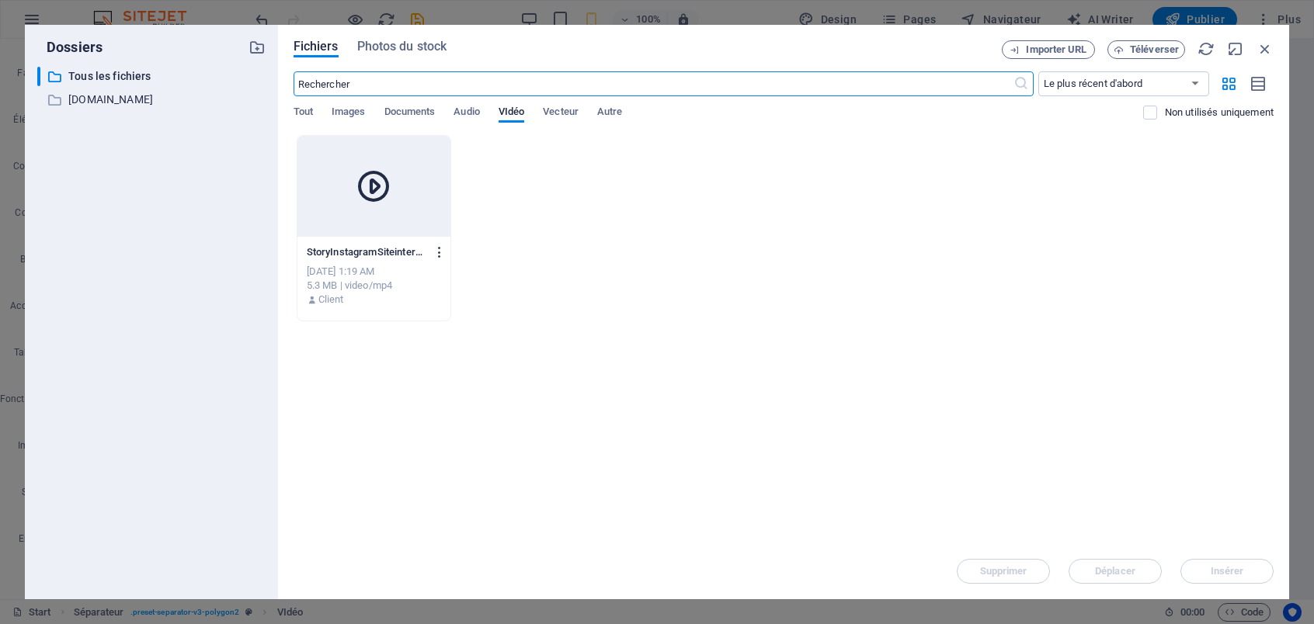
click at [442, 250] on icon "button" at bounding box center [439, 252] width 15 height 14
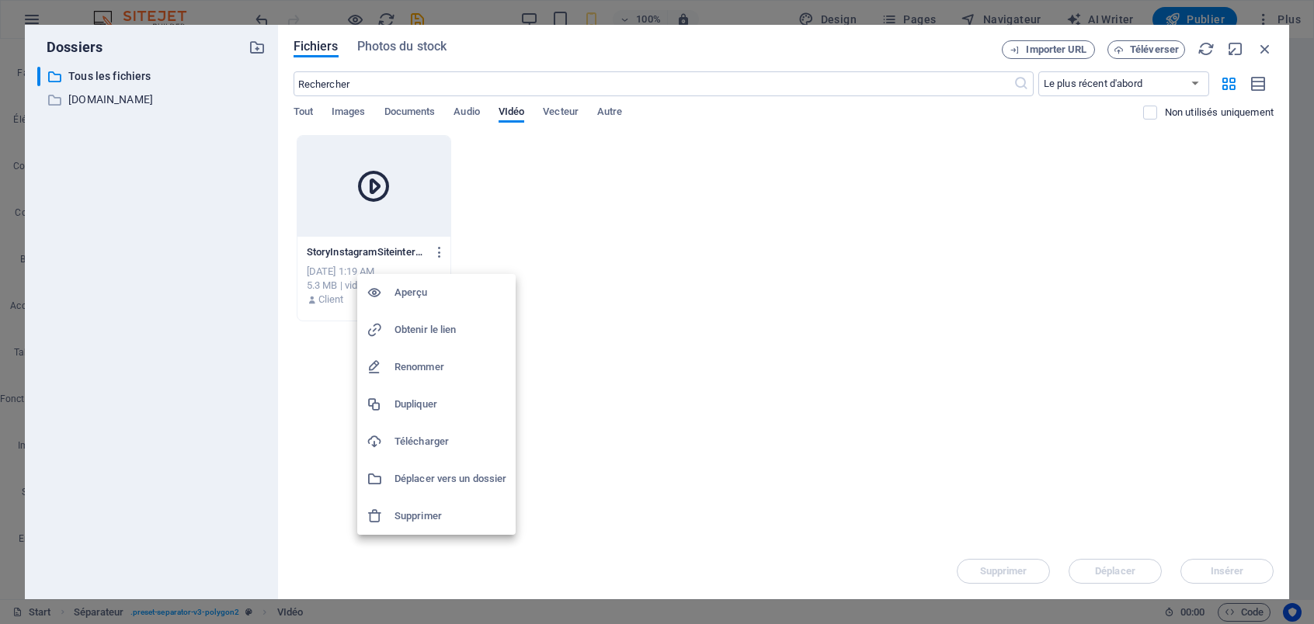
drag, startPoint x: 429, startPoint y: 439, endPoint x: 432, endPoint y: 515, distance: 76.1
click at [432, 516] on ul "Aperçu Obtenir le lien Renommer Dupliquer Télécharger Déplacer vers un dossier …" at bounding box center [436, 404] width 158 height 261
click at [427, 515] on h6 "Supprimer" at bounding box center [450, 516] width 112 height 19
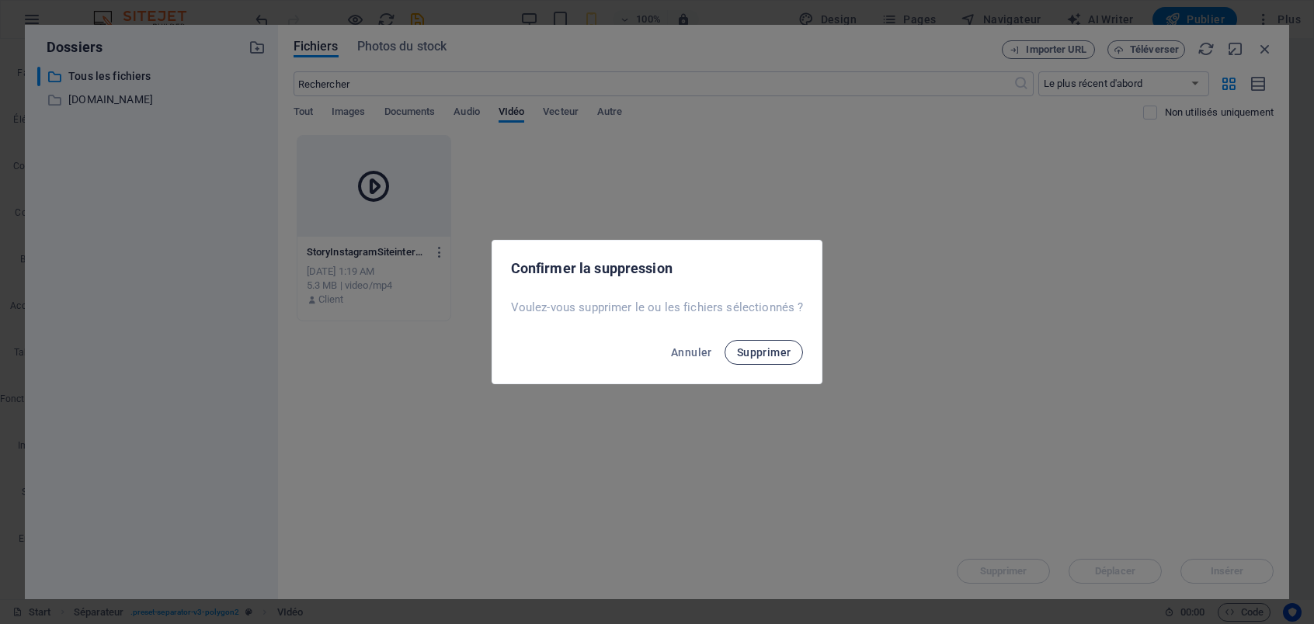
click at [767, 346] on span "Supprimer" at bounding box center [764, 352] width 54 height 12
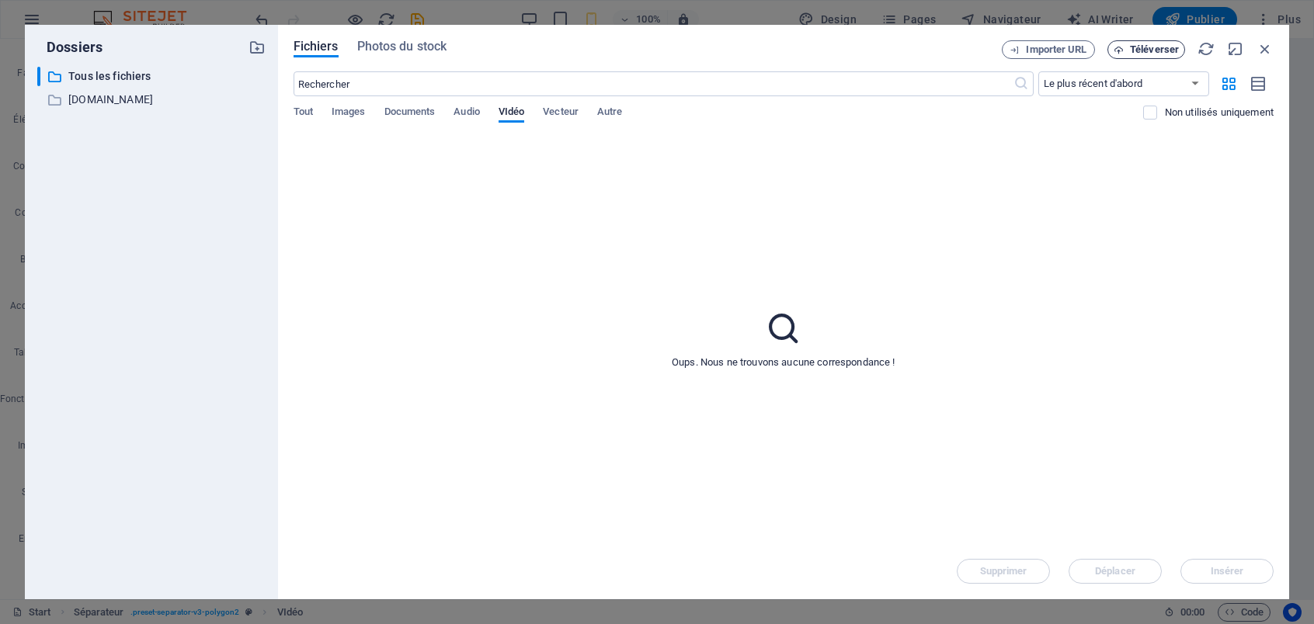
click at [1131, 50] on span "Téléverser" at bounding box center [1154, 49] width 49 height 9
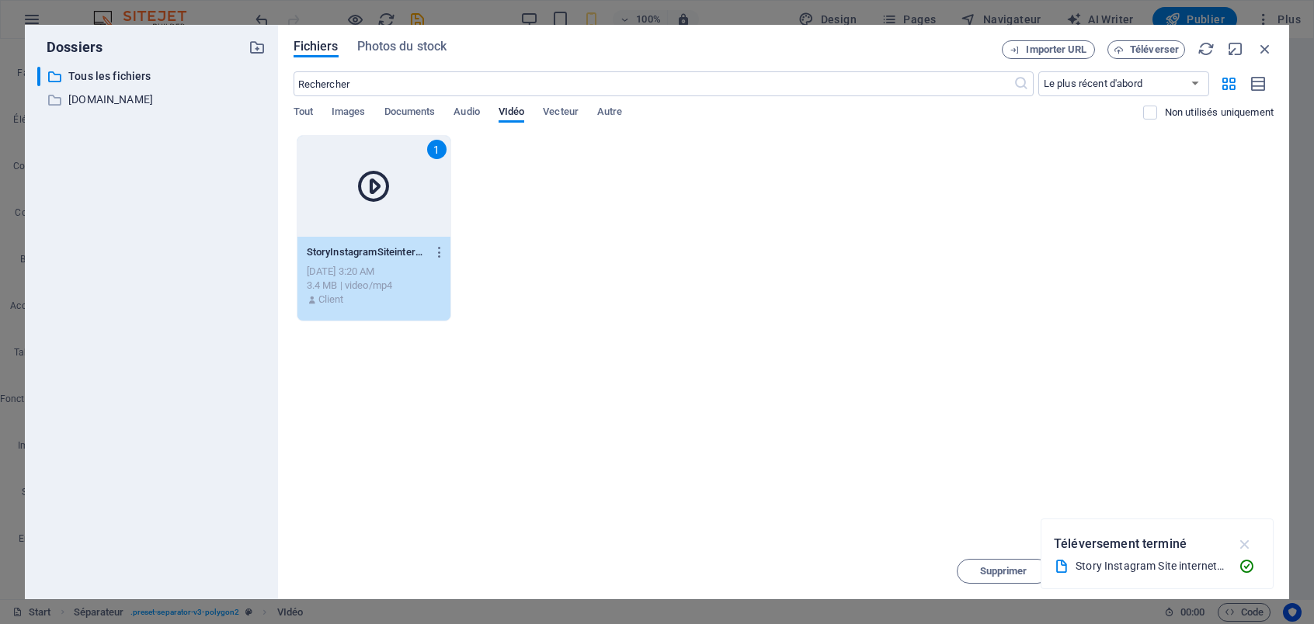
click at [1243, 544] on icon "button" at bounding box center [1245, 544] width 18 height 17
click at [1206, 575] on span "Insérer" at bounding box center [1226, 571] width 81 height 9
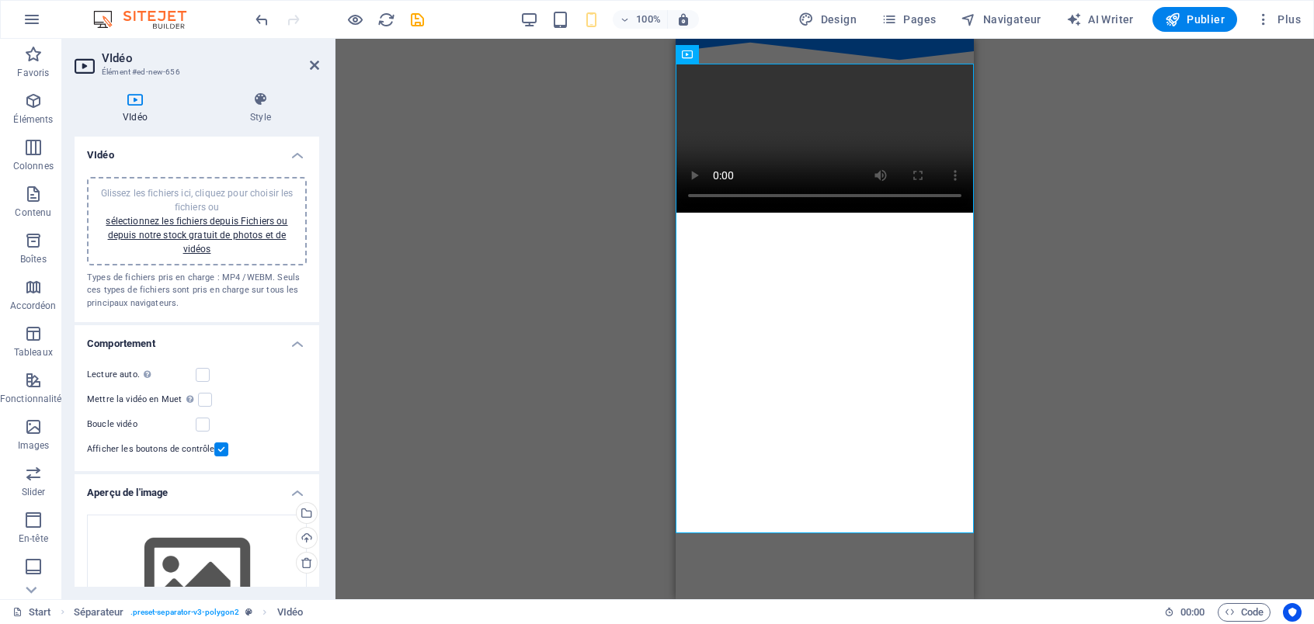
click at [821, 213] on html "Skip to main content" at bounding box center [824, 126] width 298 height 174
click at [202, 399] on label at bounding box center [205, 400] width 14 height 14
click at [0, 0] on input "Mettre la vidéo en Muet La lecture automatique sera disponible si le mode Muet …" at bounding box center [0, 0] width 0 height 0
click at [203, 379] on label at bounding box center [203, 375] width 14 height 14
click at [0, 0] on input "Lecture auto. La lecture automatique est disponible uniquement si Muet est séle…" at bounding box center [0, 0] width 0 height 0
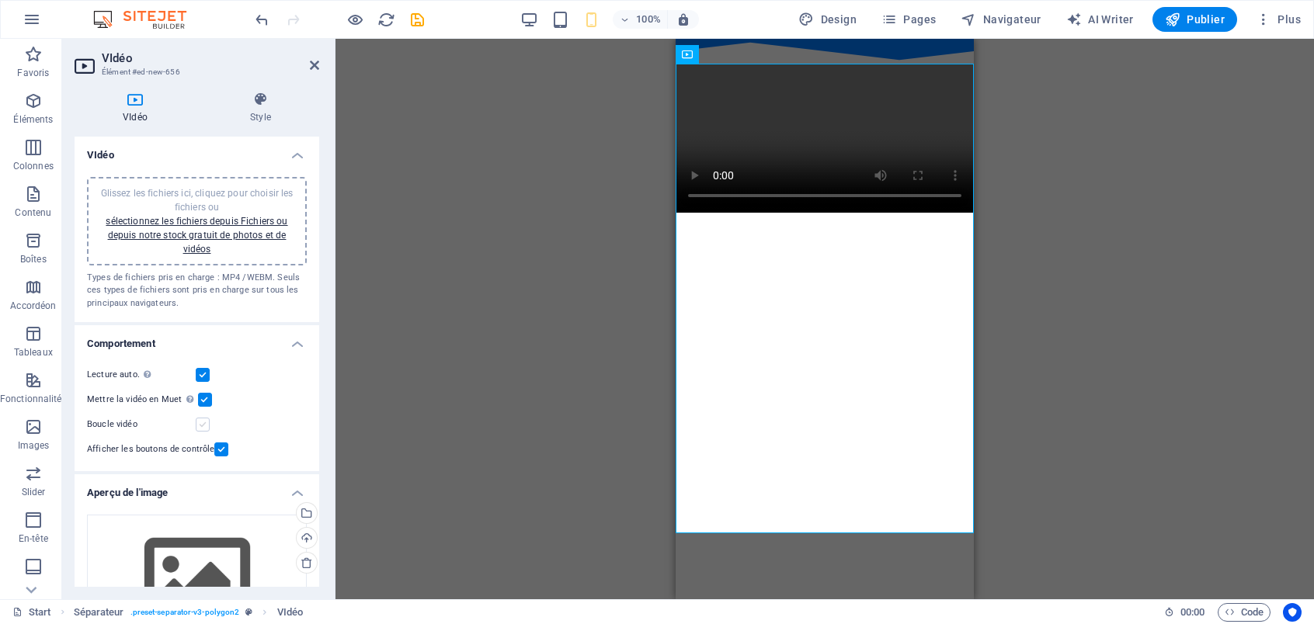
click at [204, 424] on label at bounding box center [203, 425] width 14 height 14
click at [0, 0] on input "Boucle vidéo" at bounding box center [0, 0] width 0 height 0
click at [217, 452] on label at bounding box center [221, 450] width 14 height 14
click at [0, 0] on input "Afficher les boutons de contrôle" at bounding box center [0, 0] width 0 height 0
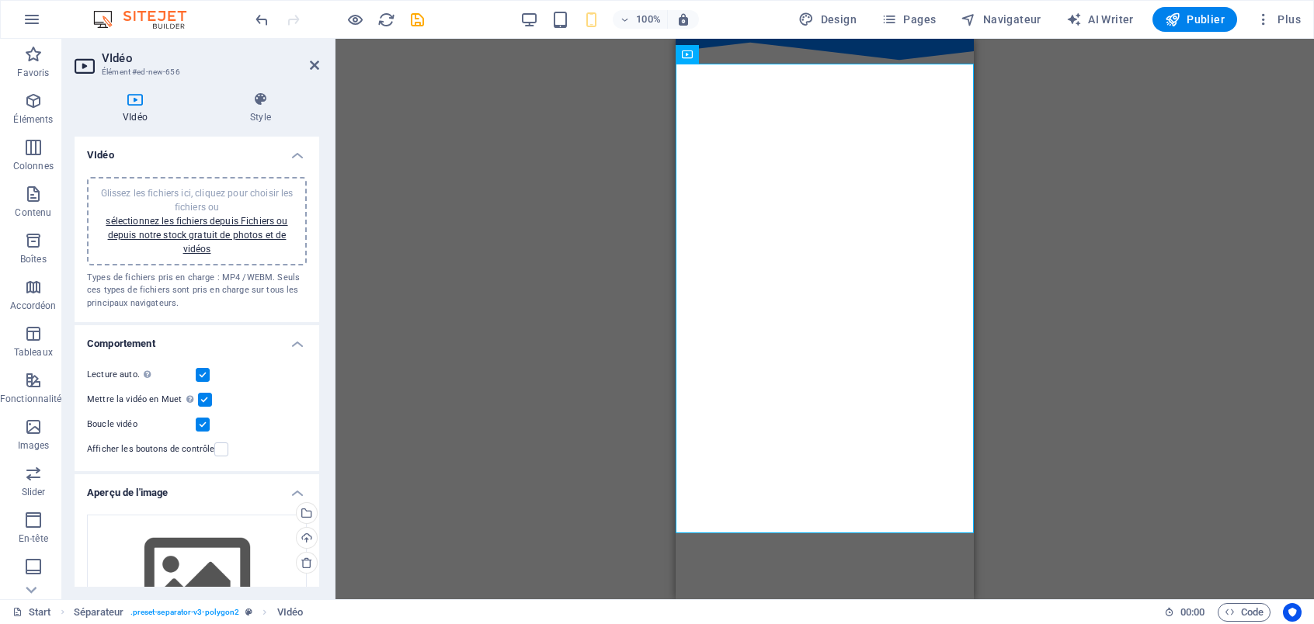
click at [850, 213] on html "Skip to main content" at bounding box center [824, 126] width 298 height 174
click at [545, 396] on div "Glissez et déposez l'élément de votre choix pour remplacer le contenu existant.…" at bounding box center [824, 319] width 978 height 561
click at [545, 394] on div "Glissez et déposez l'élément de votre choix pour remplacer le contenu existant.…" at bounding box center [824, 319] width 978 height 561
click at [814, 56] on div at bounding box center [824, 51] width 298 height 25
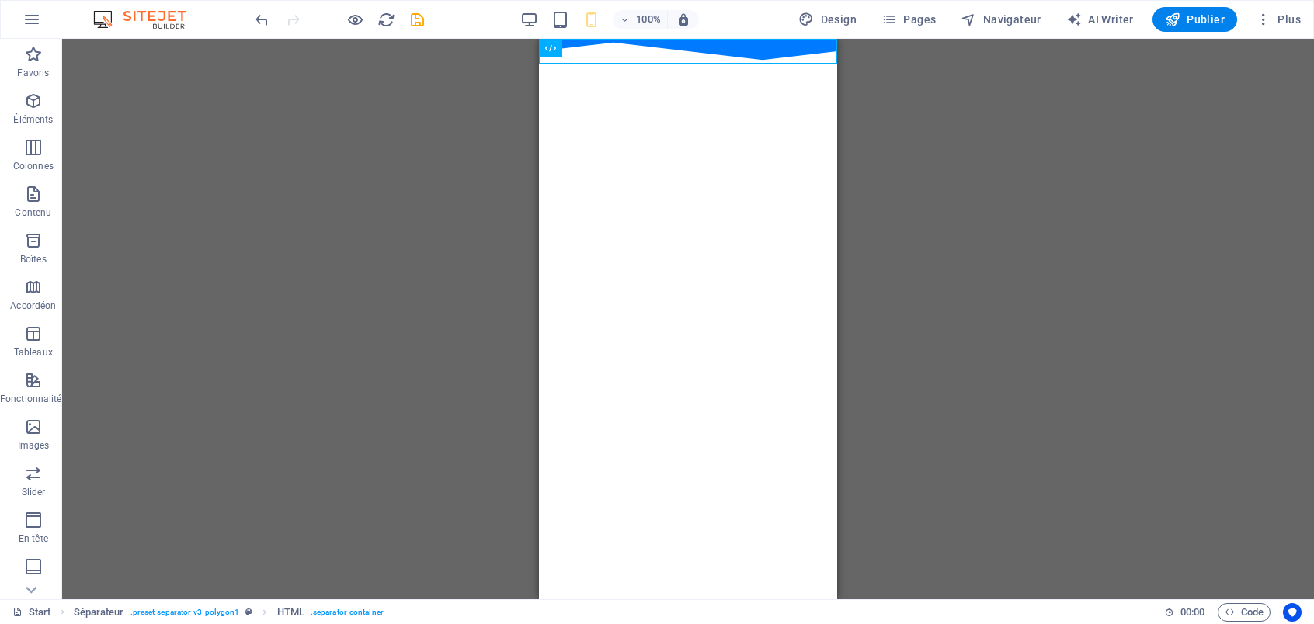
click at [1079, 382] on div "Glissez et déposez l'élément de votre choix pour remplacer le contenu existant.…" at bounding box center [687, 319] width 1251 height 561
click at [786, 213] on html "Skip to main content" at bounding box center [688, 126] width 298 height 174
click at [739, 213] on html "Skip to main content" at bounding box center [688, 126] width 298 height 174
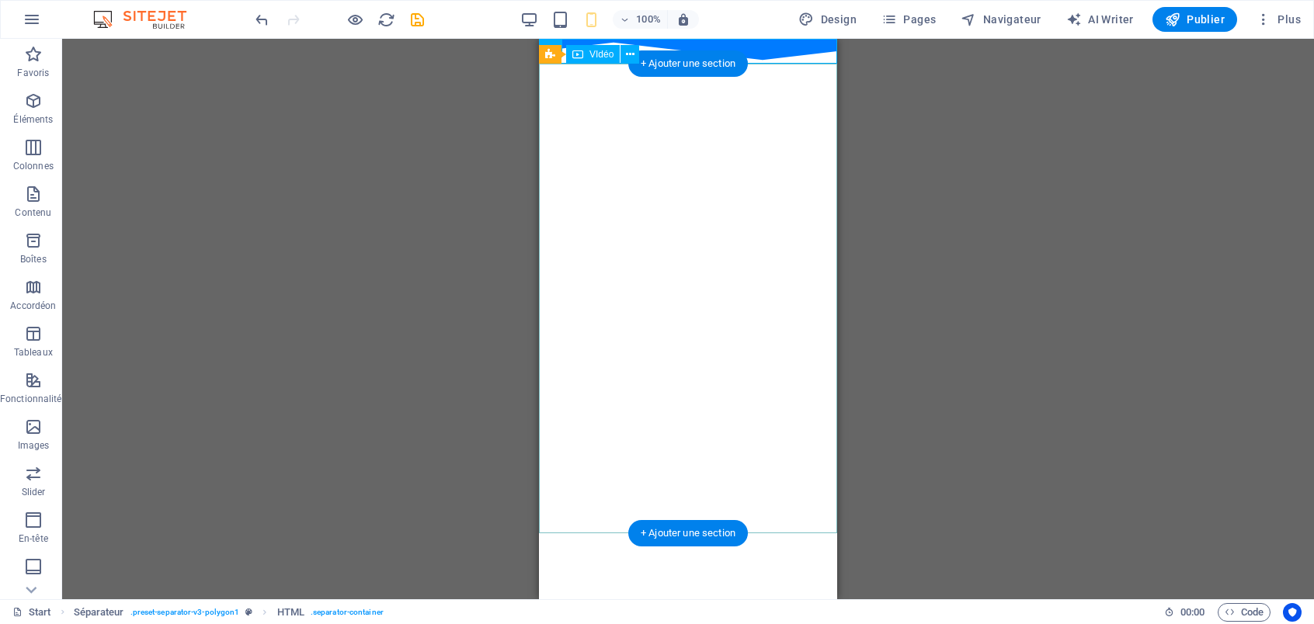
click at [742, 213] on figure at bounding box center [688, 138] width 298 height 149
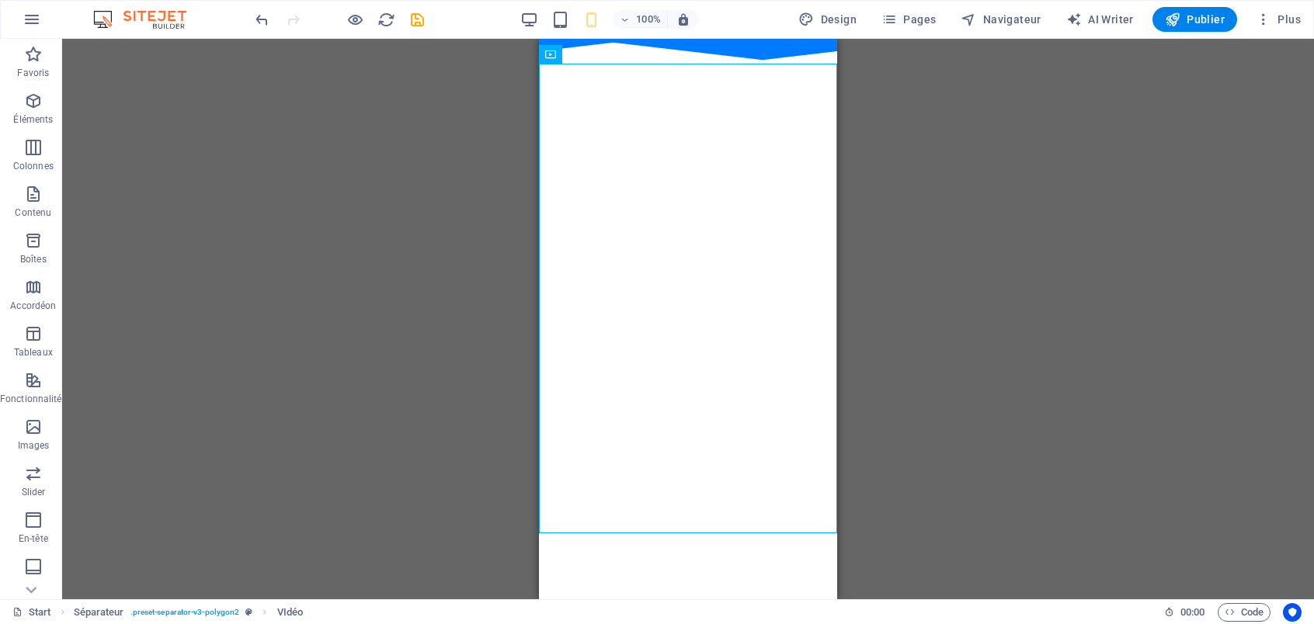
click at [789, 213] on html "Skip to main content" at bounding box center [688, 126] width 298 height 174
click at [780, 48] on div at bounding box center [688, 51] width 298 height 25
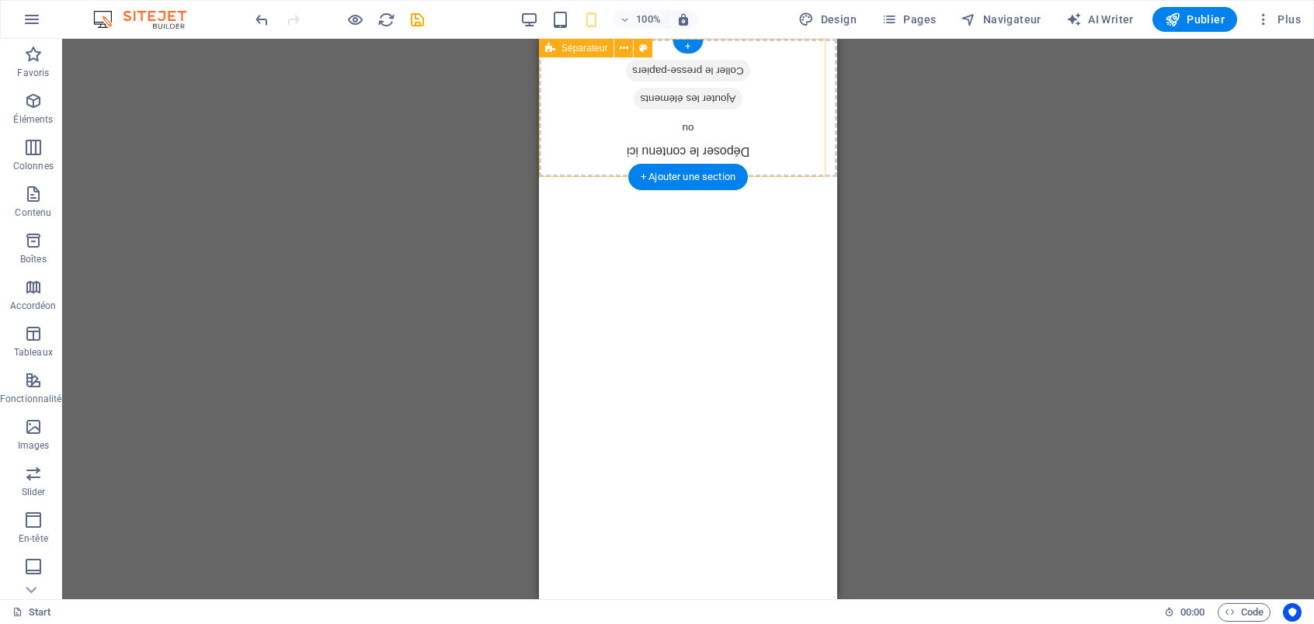
click at [795, 83] on div "Déposer le contenu ici ou Ajouter les éléments Coller le presse-papiers" at bounding box center [688, 108] width 298 height 138
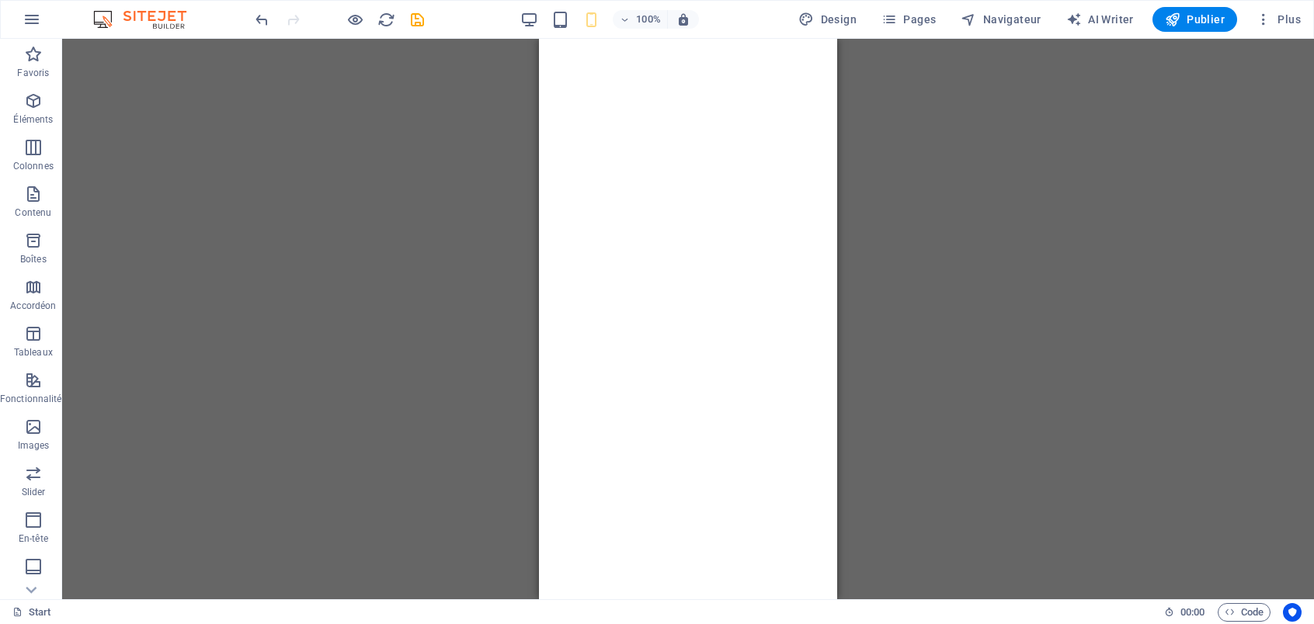
click at [776, 188] on html "Skip to main content" at bounding box center [688, 113] width 298 height 149
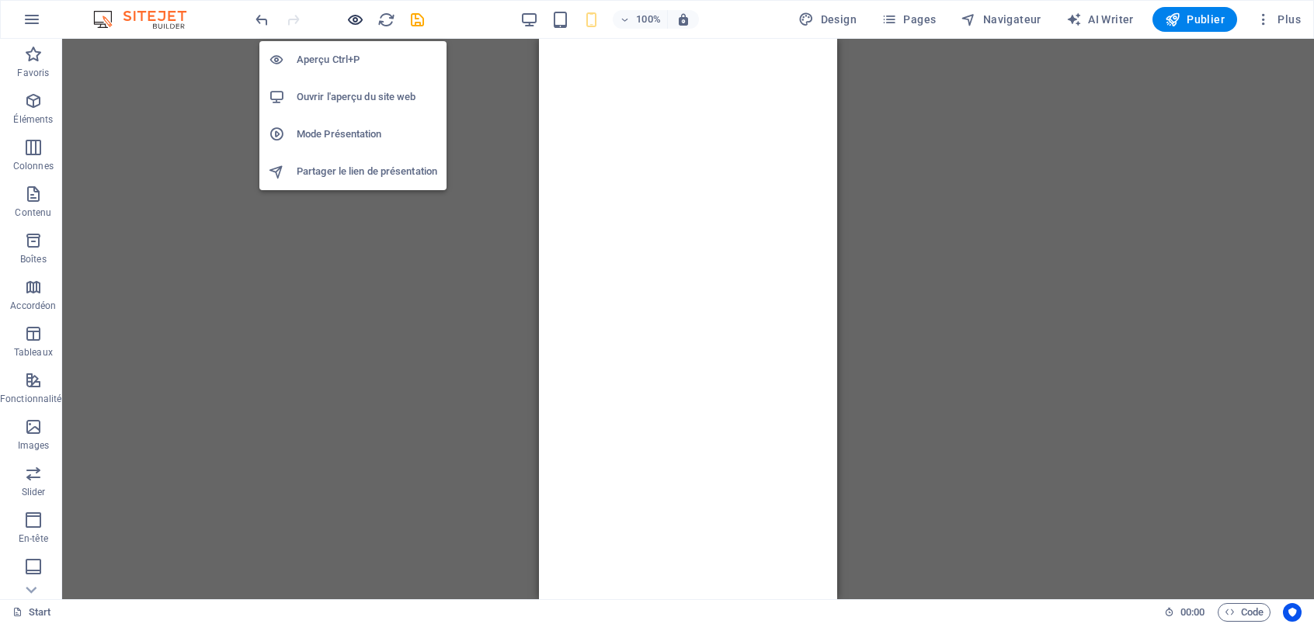
click at [354, 18] on icon "button" at bounding box center [355, 20] width 18 height 18
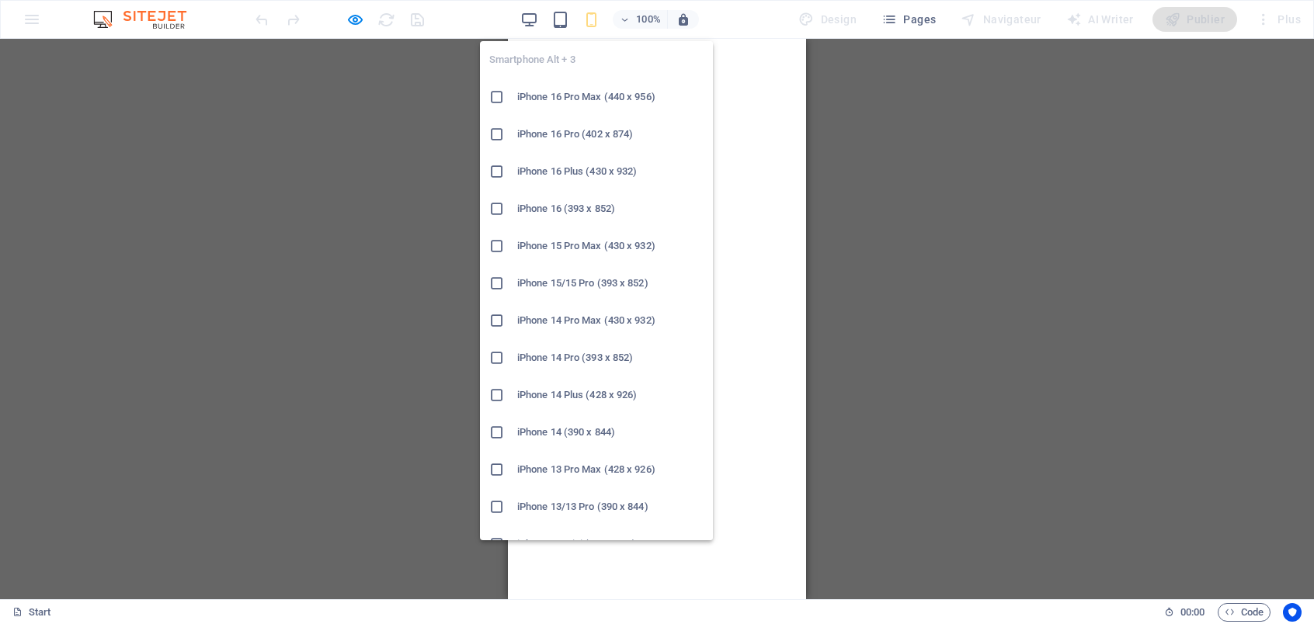
click at [553, 99] on h6 "iPhone 16 Pro Max (440 x 956)" at bounding box center [610, 97] width 186 height 19
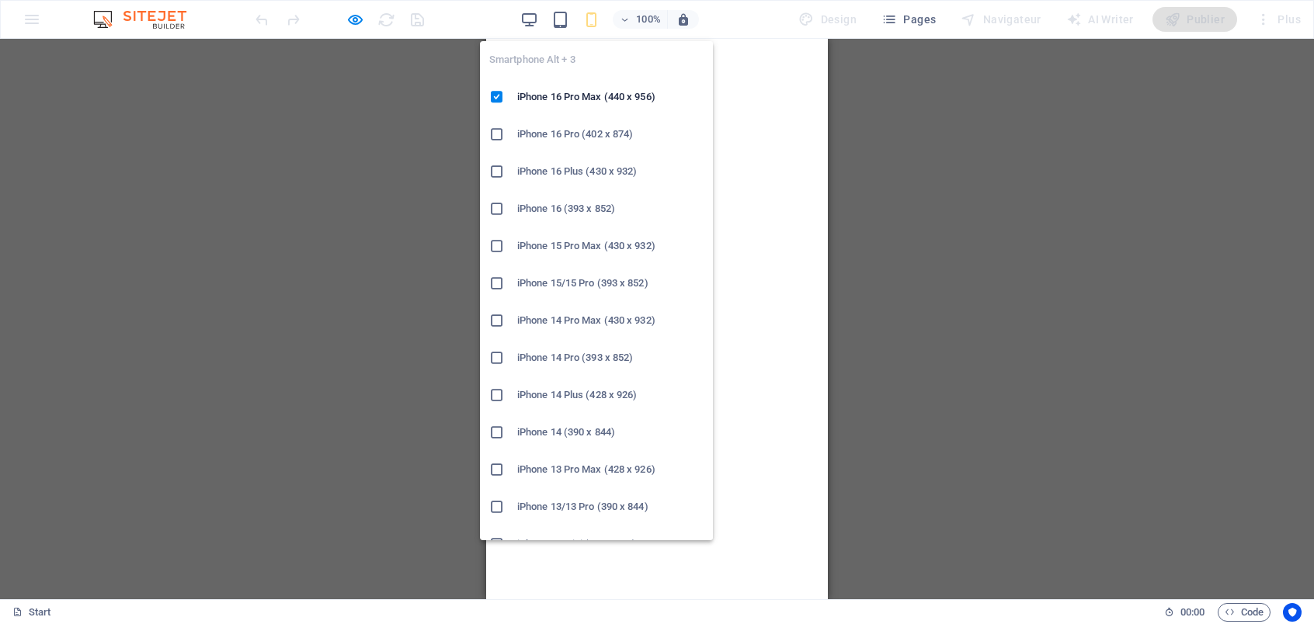
drag, startPoint x: 593, startPoint y: 137, endPoint x: 93, endPoint y: 99, distance: 501.5
click at [594, 137] on h6 "iPhone 16 Pro (402 x 874)" at bounding box center [610, 134] width 186 height 19
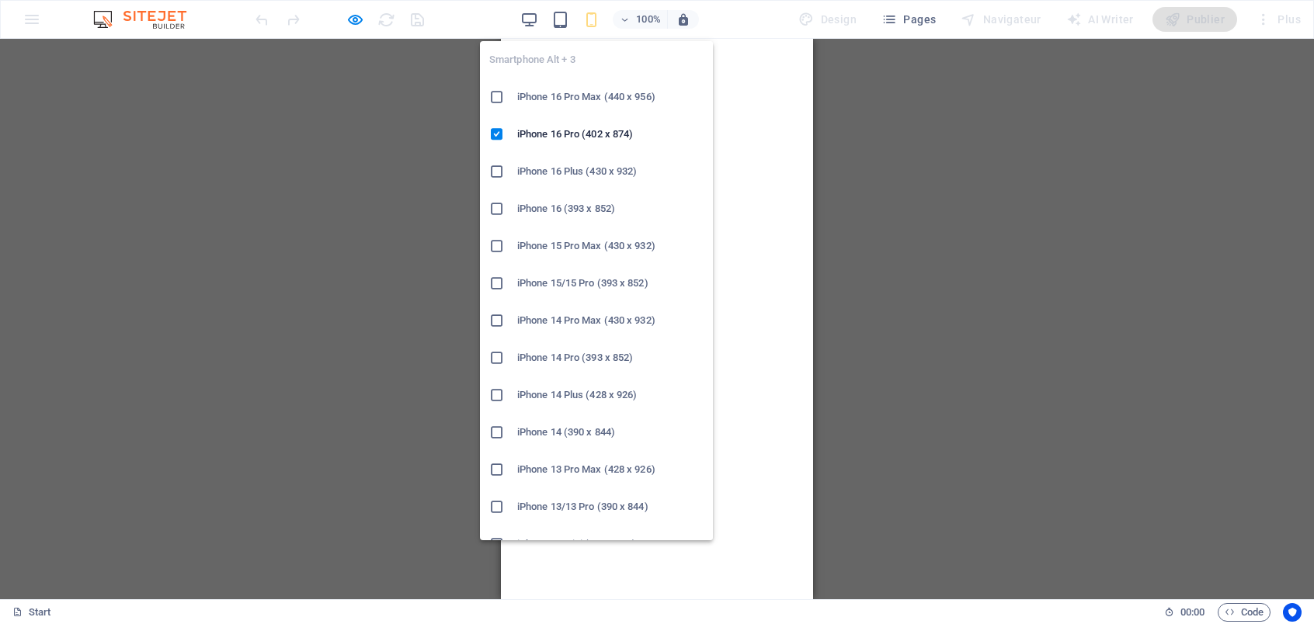
click at [555, 210] on h6 "iPhone 16 (393 x 852)" at bounding box center [610, 209] width 186 height 19
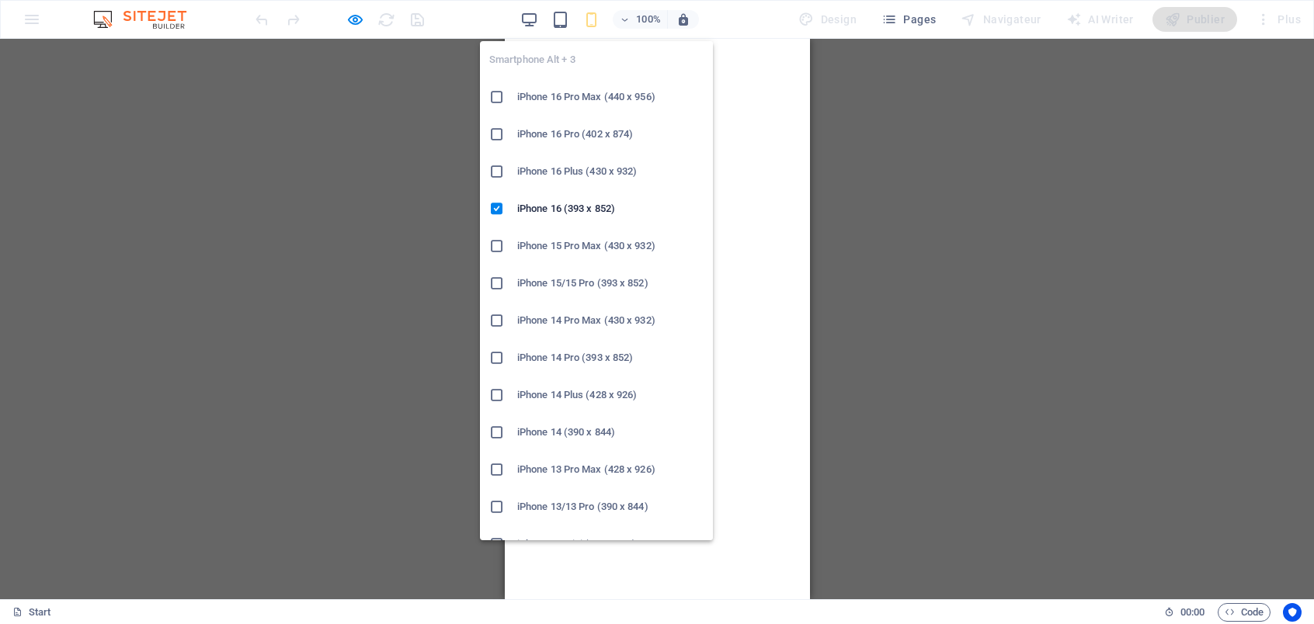
click at [577, 102] on h6 "iPhone 16 Pro Max (440 x 956)" at bounding box center [610, 97] width 186 height 19
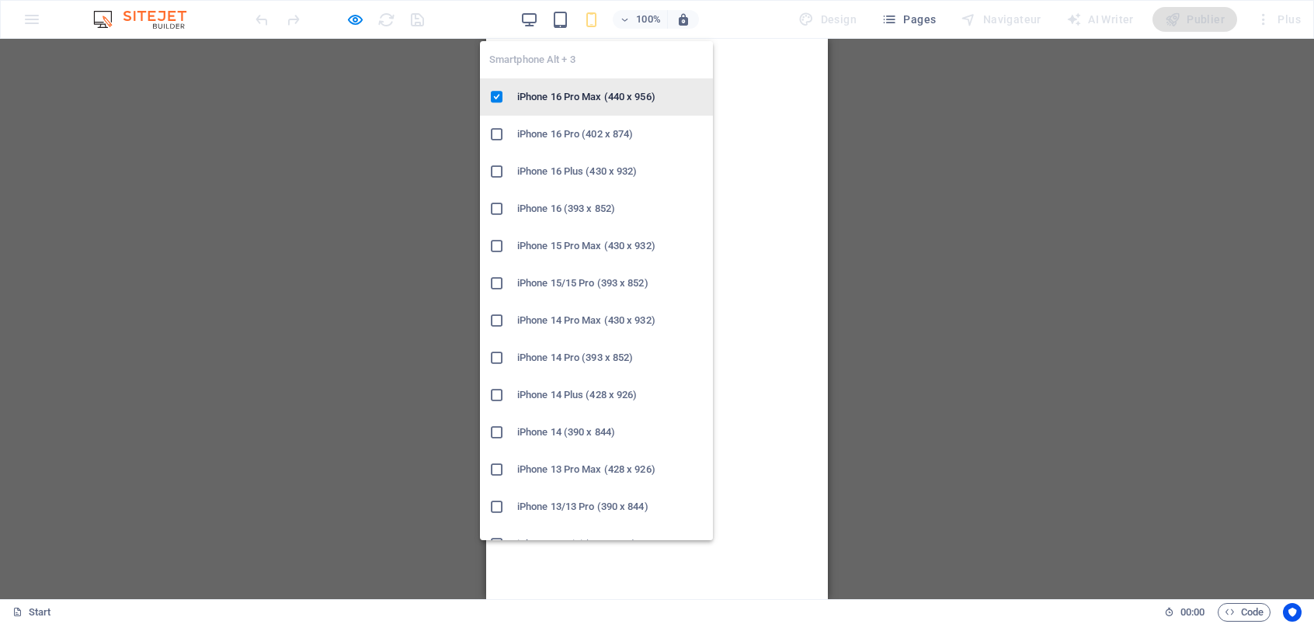
click at [497, 95] on icon at bounding box center [497, 97] width 16 height 16
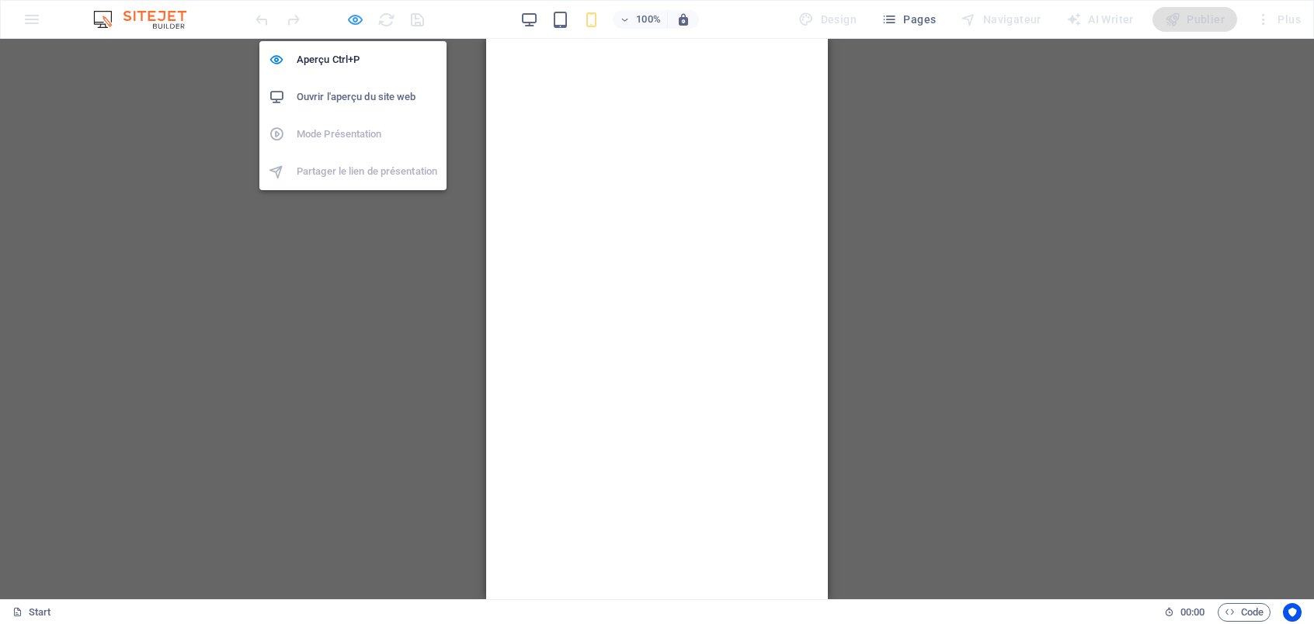
click at [352, 19] on icon "button" at bounding box center [355, 20] width 18 height 18
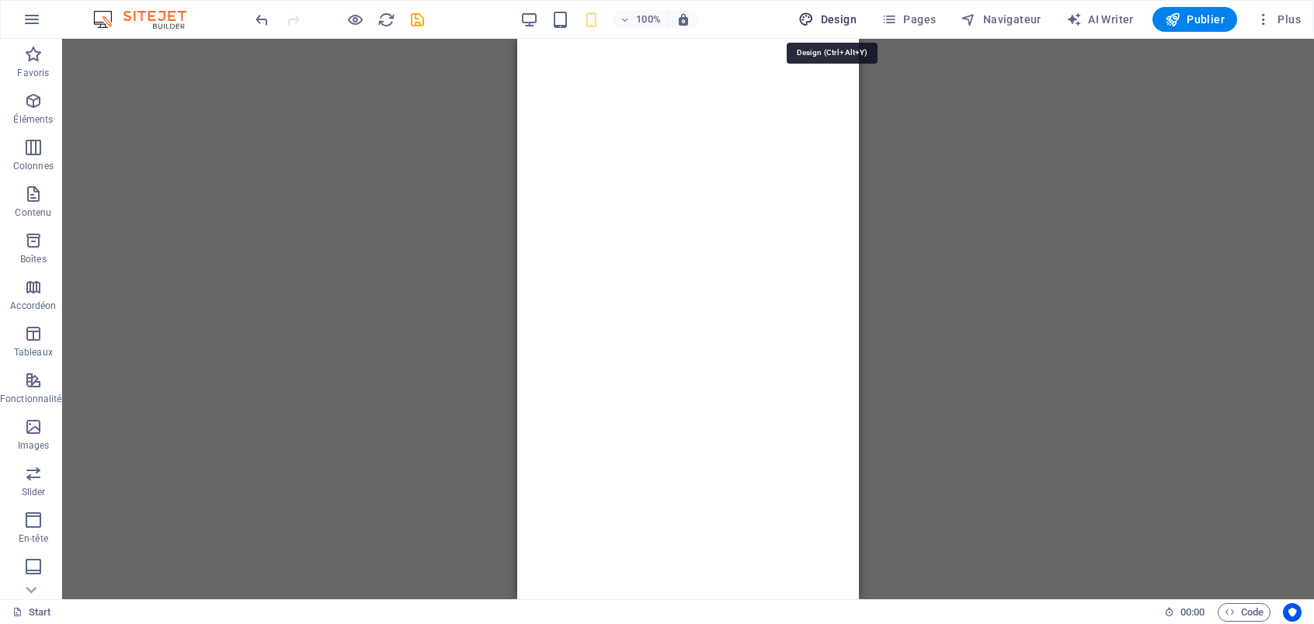
click at [824, 16] on span "Design" at bounding box center [827, 20] width 58 height 16
select select "px"
select select "400"
select select "px"
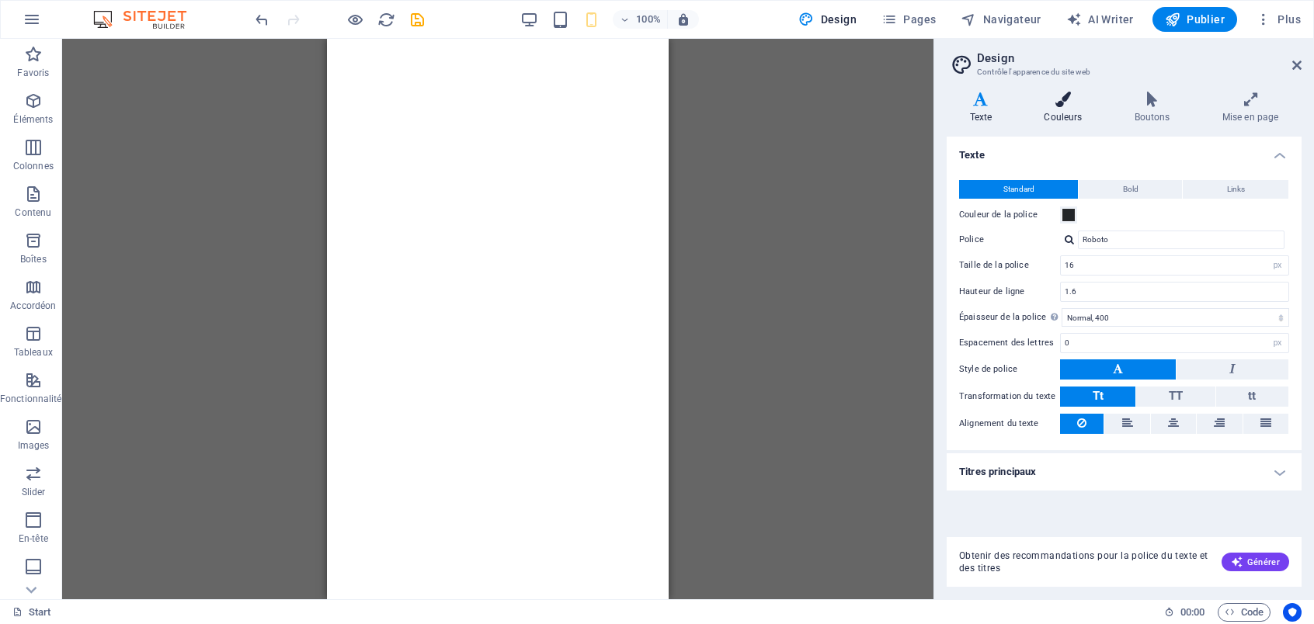
click at [1071, 101] on icon at bounding box center [1063, 100] width 84 height 16
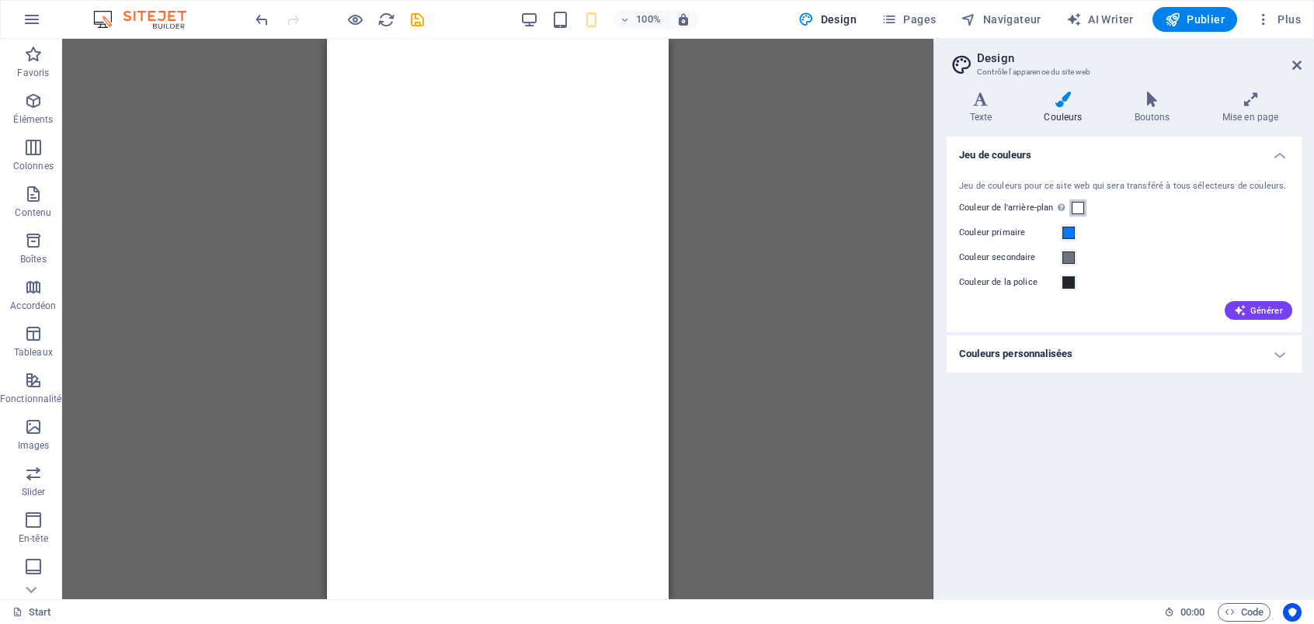
click at [1075, 212] on span at bounding box center [1077, 208] width 12 height 12
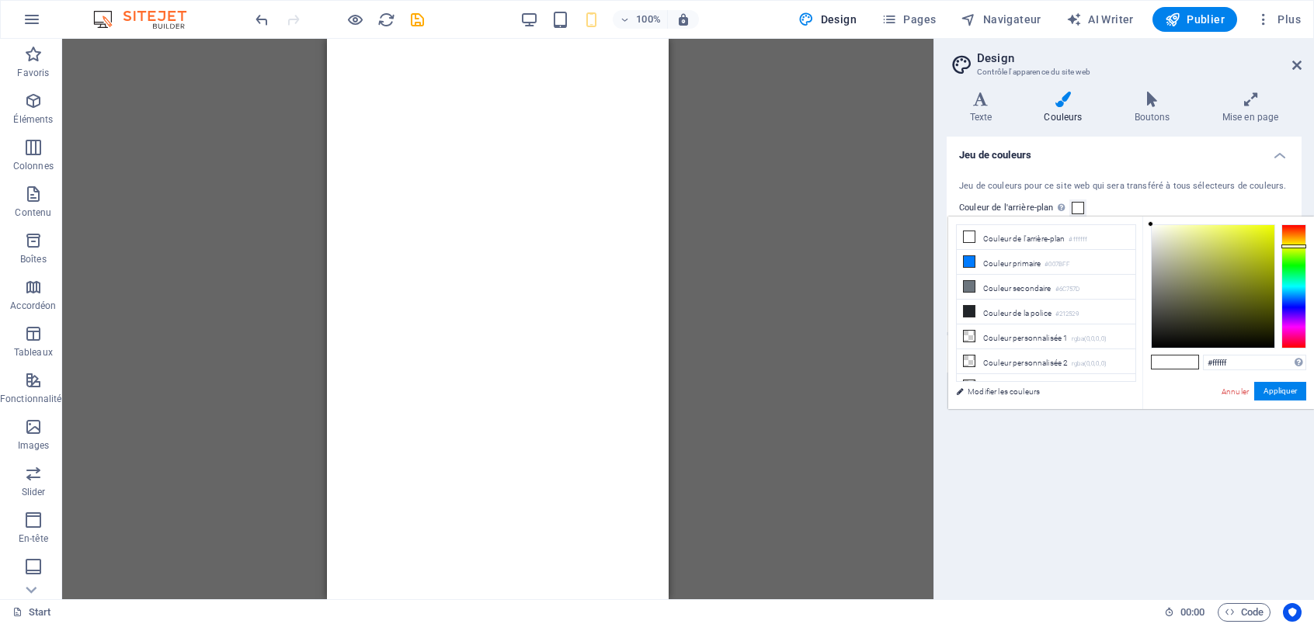
click at [1293, 246] on div at bounding box center [1293, 286] width 25 height 124
click at [1293, 239] on div at bounding box center [1293, 286] width 25 height 124
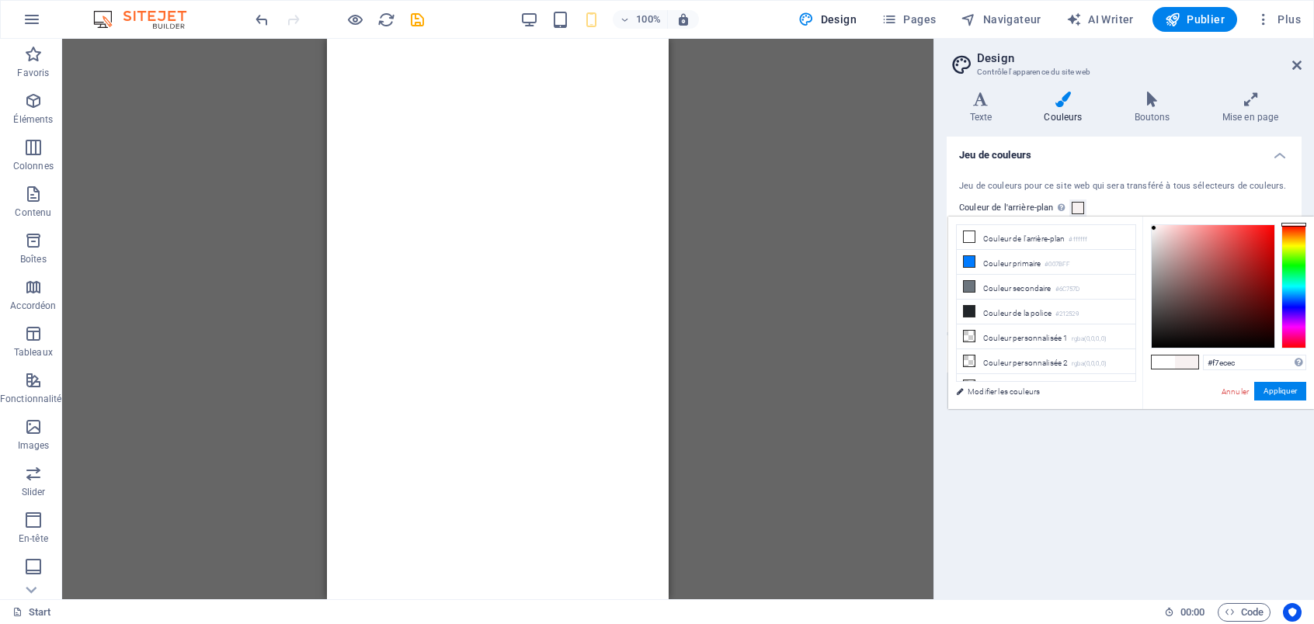
click at [1156, 228] on div at bounding box center [1153, 227] width 5 height 5
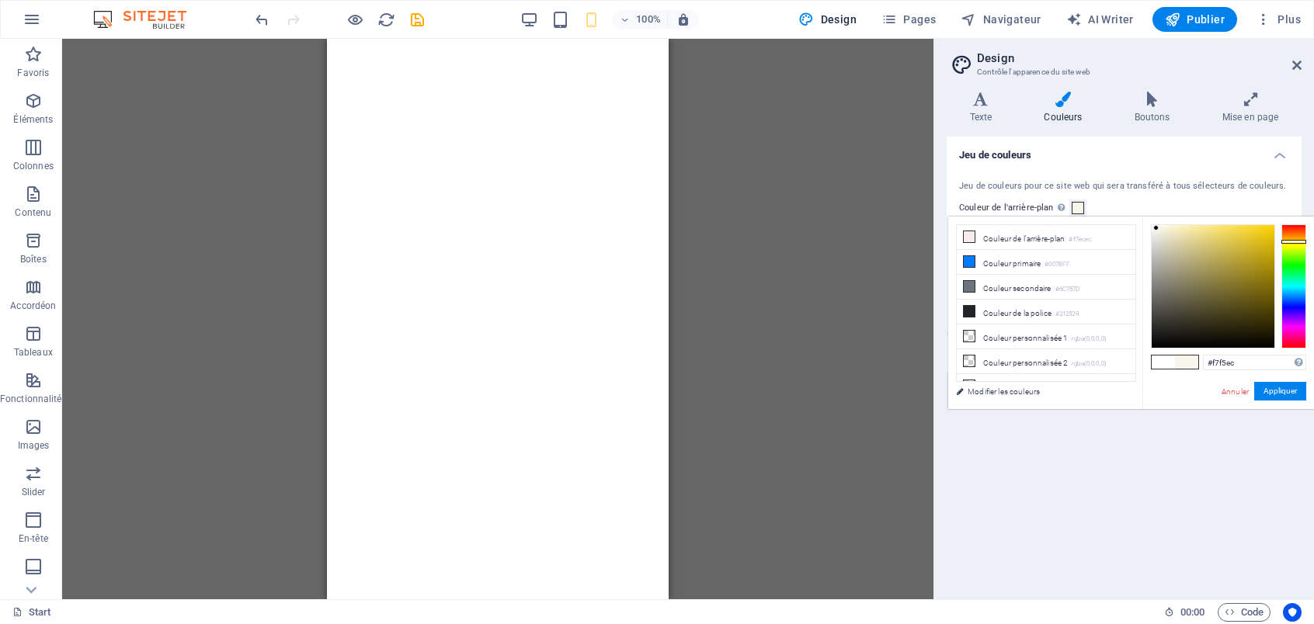
drag, startPoint x: 1291, startPoint y: 228, endPoint x: 1293, endPoint y: 241, distance: 13.3
click at [1293, 241] on div at bounding box center [1293, 286] width 25 height 124
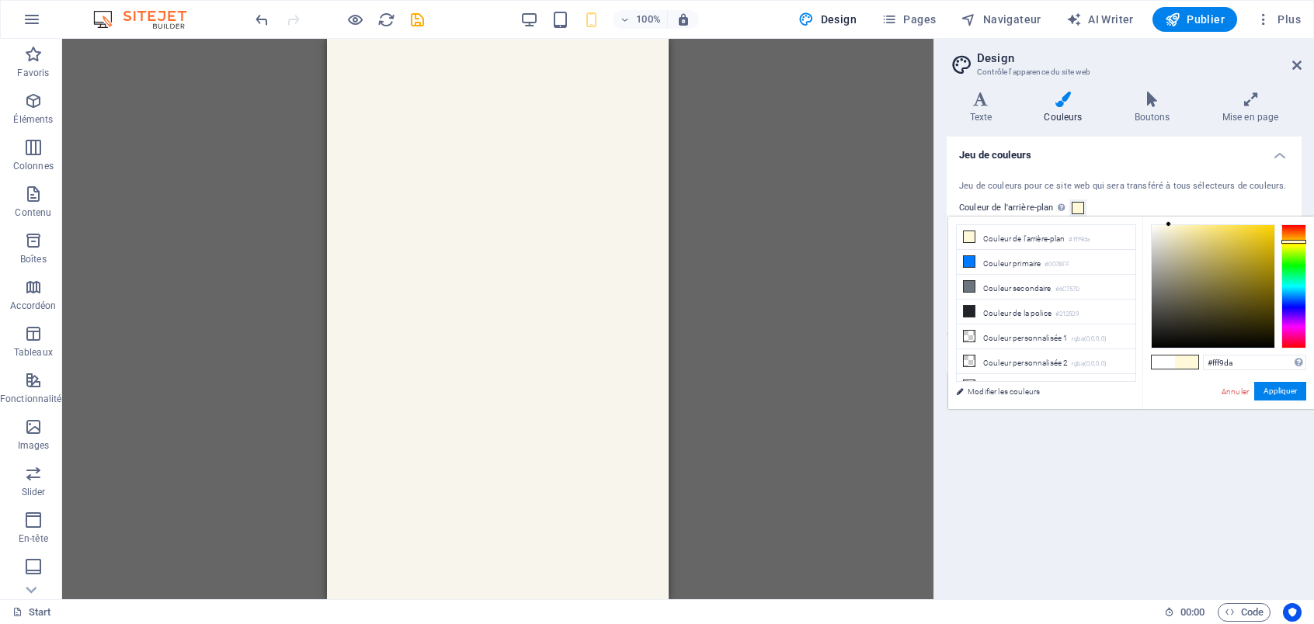
type input "#fff8d8"
drag, startPoint x: 1157, startPoint y: 230, endPoint x: 1169, endPoint y: 224, distance: 13.6
click at [1169, 225] on div at bounding box center [1212, 286] width 123 height 123
click at [1277, 389] on button "Appliquer" at bounding box center [1280, 391] width 52 height 19
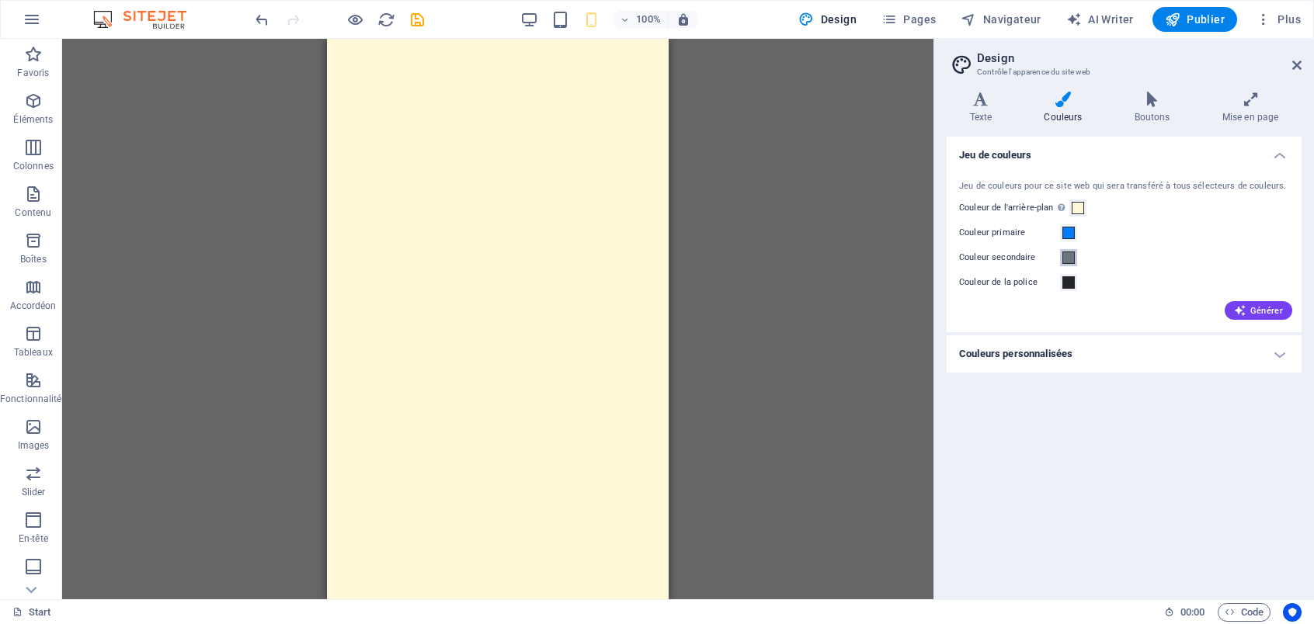
click at [1070, 264] on span at bounding box center [1068, 258] width 12 height 12
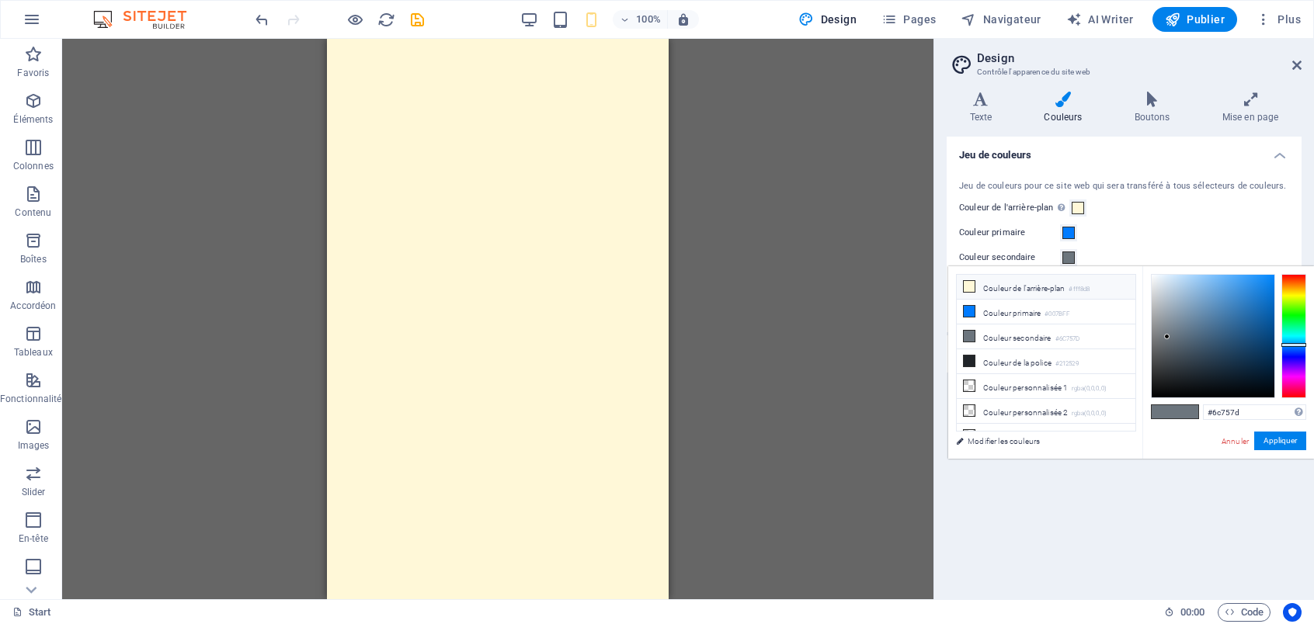
click at [963, 288] on icon at bounding box center [968, 286] width 11 height 11
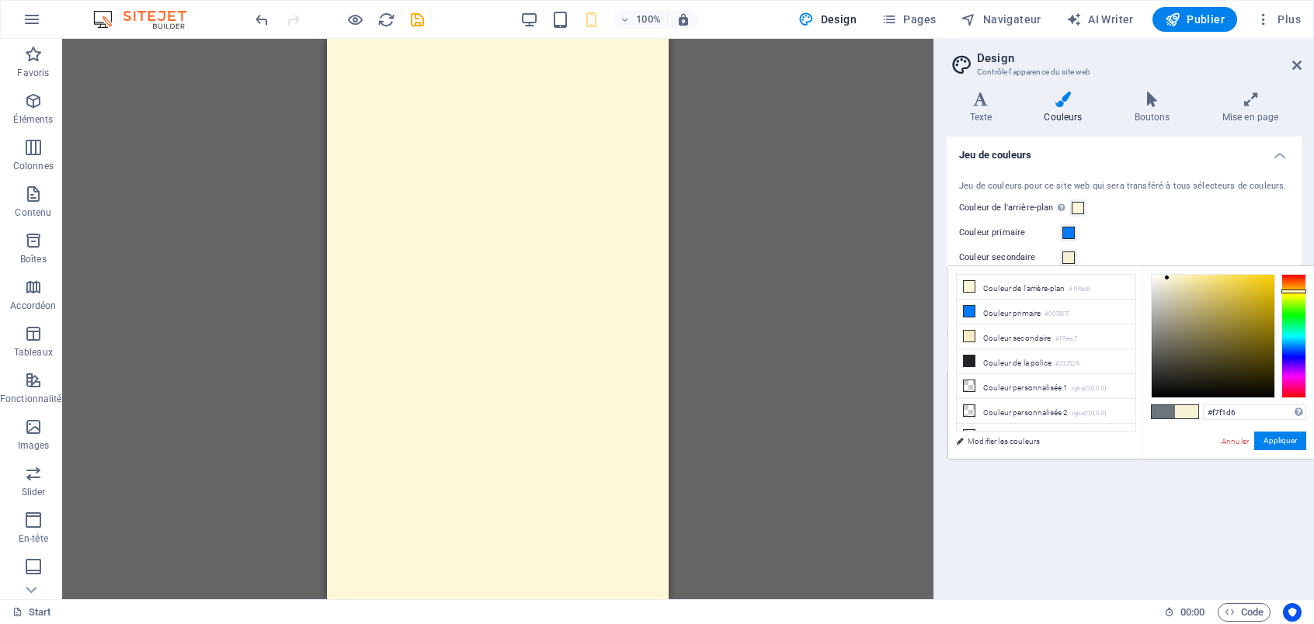
click at [1167, 278] on div at bounding box center [1212, 336] width 123 height 123
click at [968, 338] on icon at bounding box center [968, 336] width 11 height 11
click at [969, 311] on icon at bounding box center [968, 311] width 11 height 11
type input "#007bff"
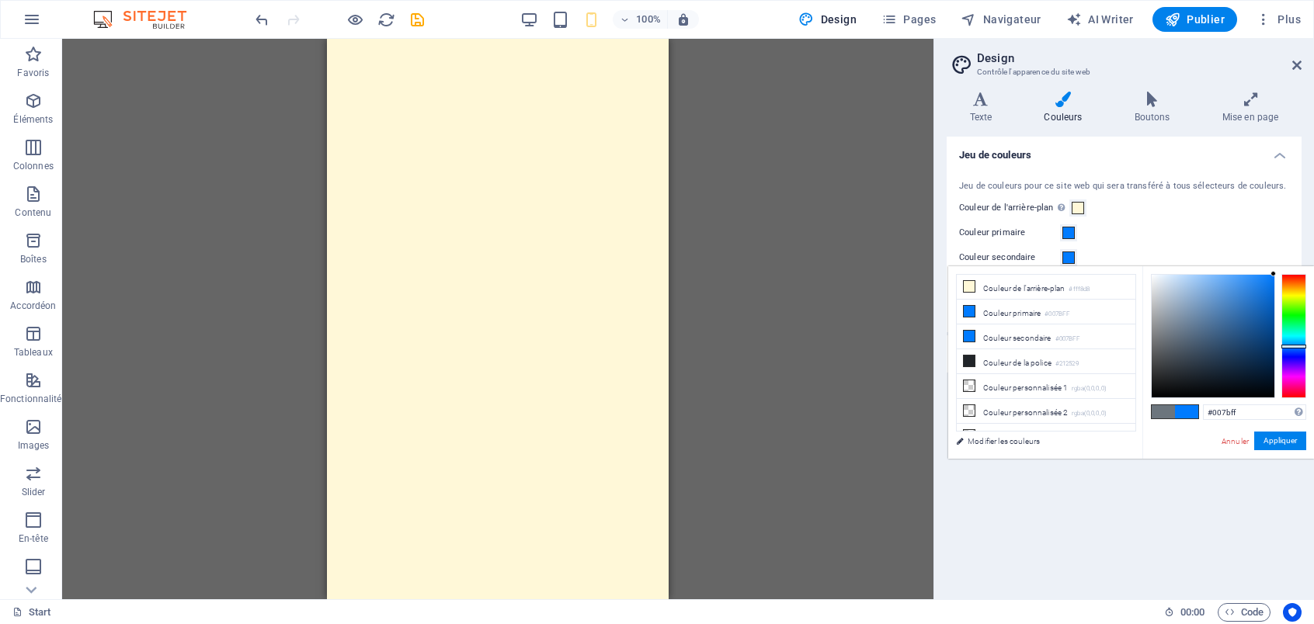
click at [1116, 245] on div "Jeu de couleurs pour ce site web qui sera transféré à tous sélecteurs de couleu…" at bounding box center [1123, 249] width 361 height 168
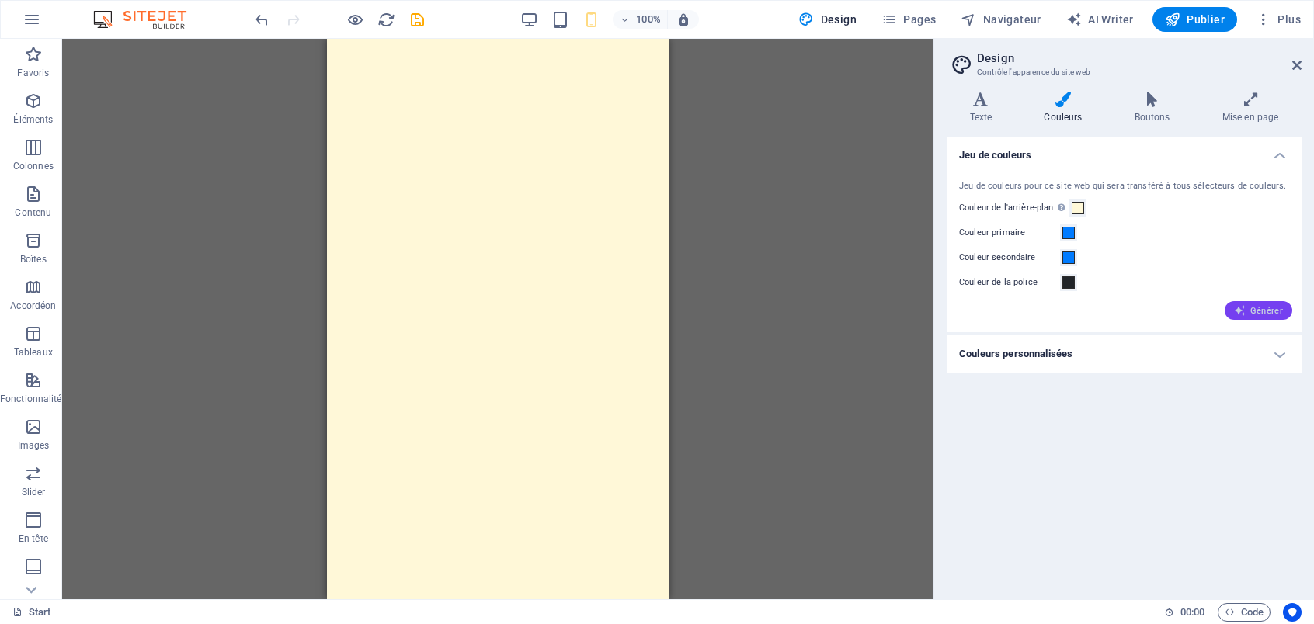
click at [1261, 319] on button "Générer" at bounding box center [1258, 310] width 68 height 19
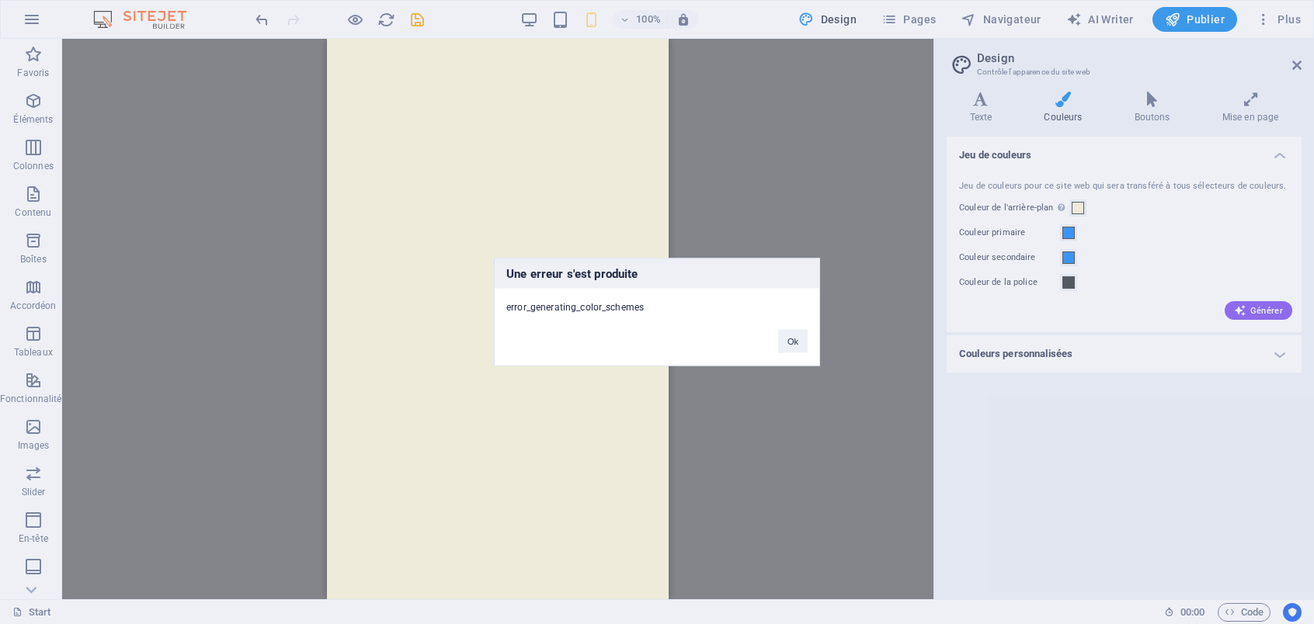
click at [785, 346] on button "Ok" at bounding box center [793, 341] width 30 height 23
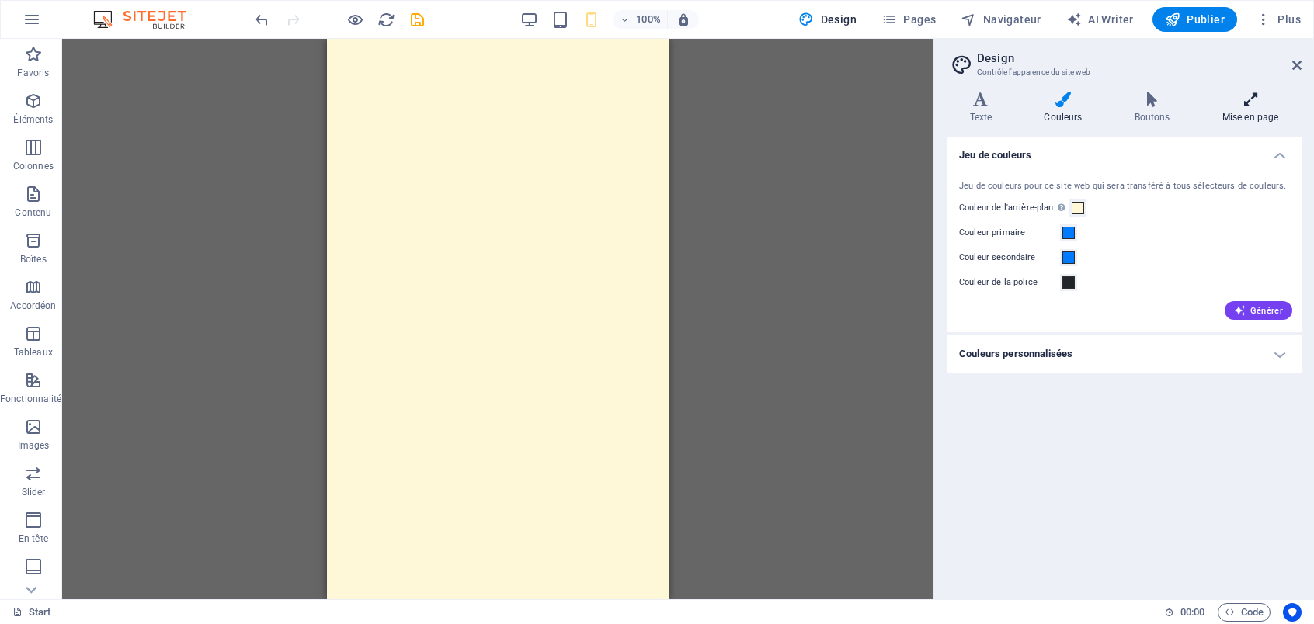
click at [1246, 106] on icon at bounding box center [1250, 100] width 102 height 16
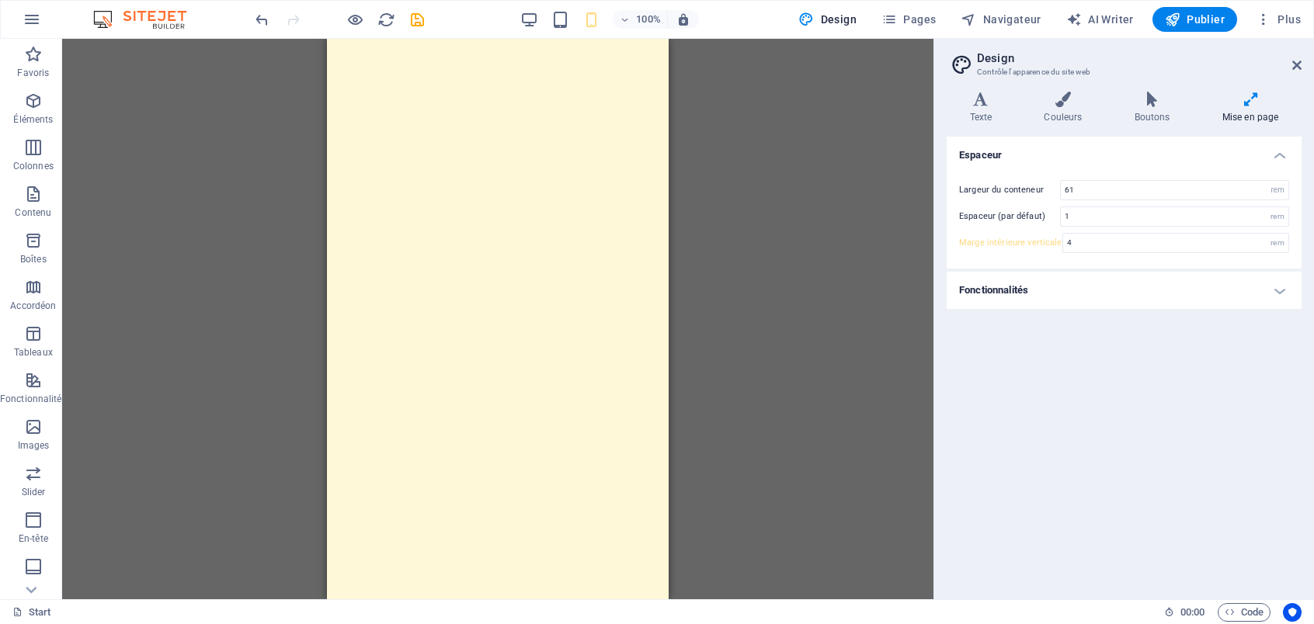
click at [1071, 301] on h4 "Fonctionnalités" at bounding box center [1123, 290] width 355 height 37
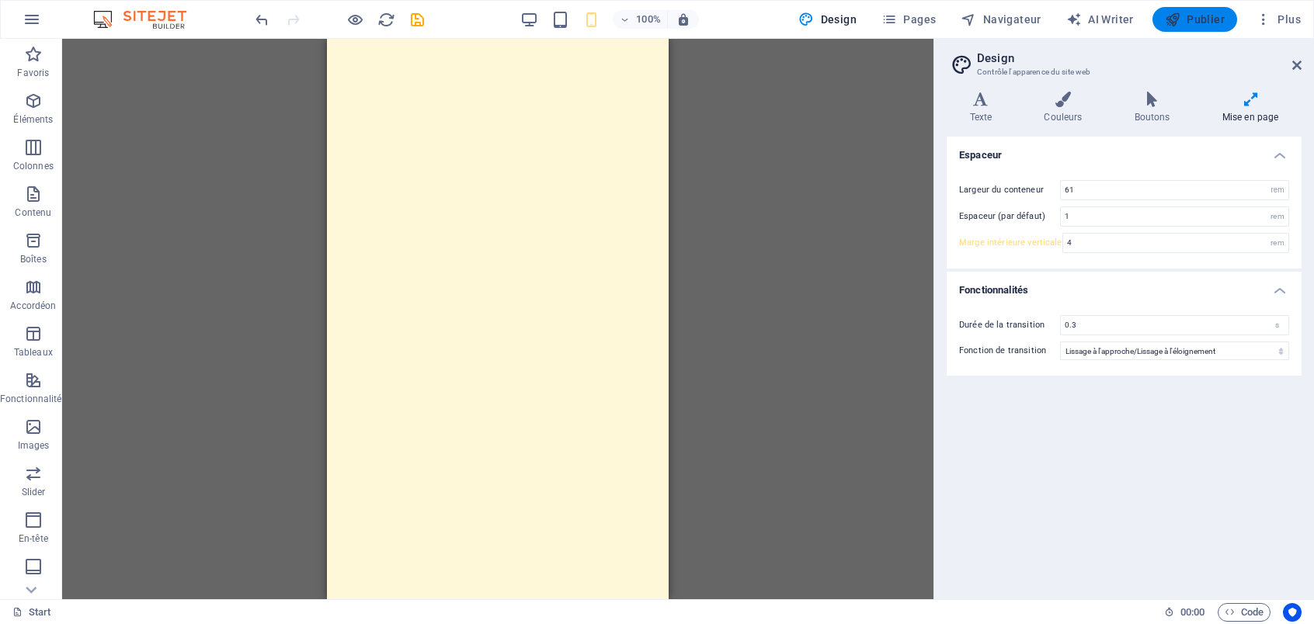
click at [1197, 10] on button "Publier" at bounding box center [1194, 19] width 85 height 25
